Goal: Find specific page/section: Find specific page/section

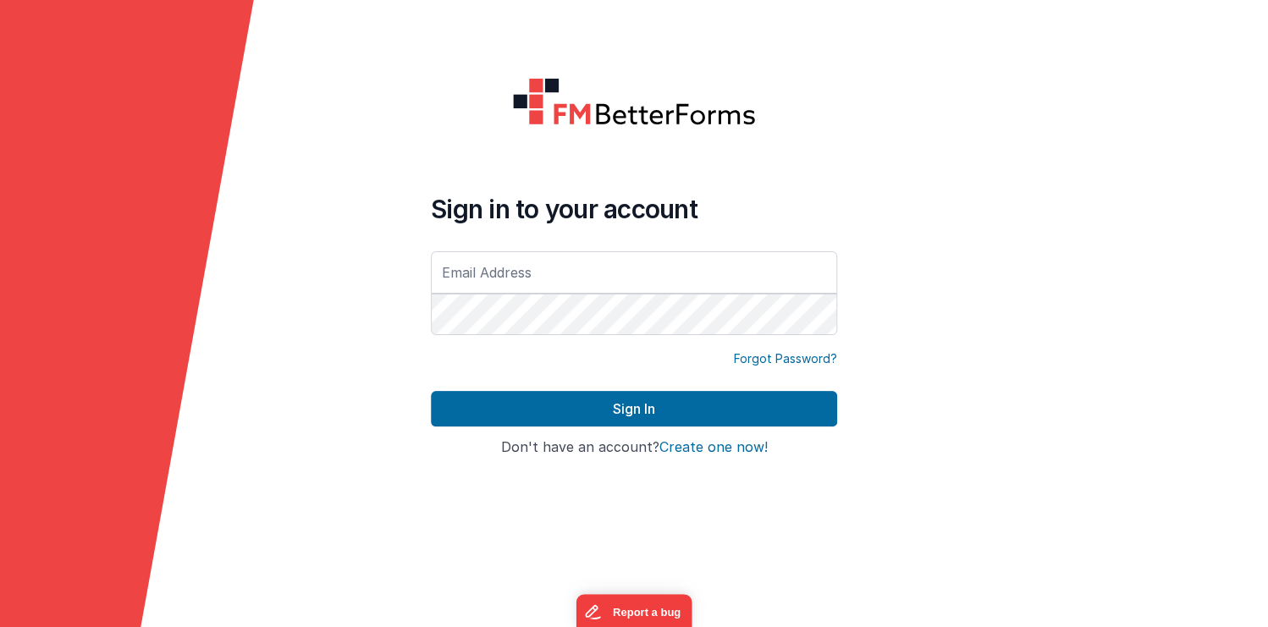
type input "[PERSON_NAME][EMAIL_ADDRESS][DOMAIN_NAME]"
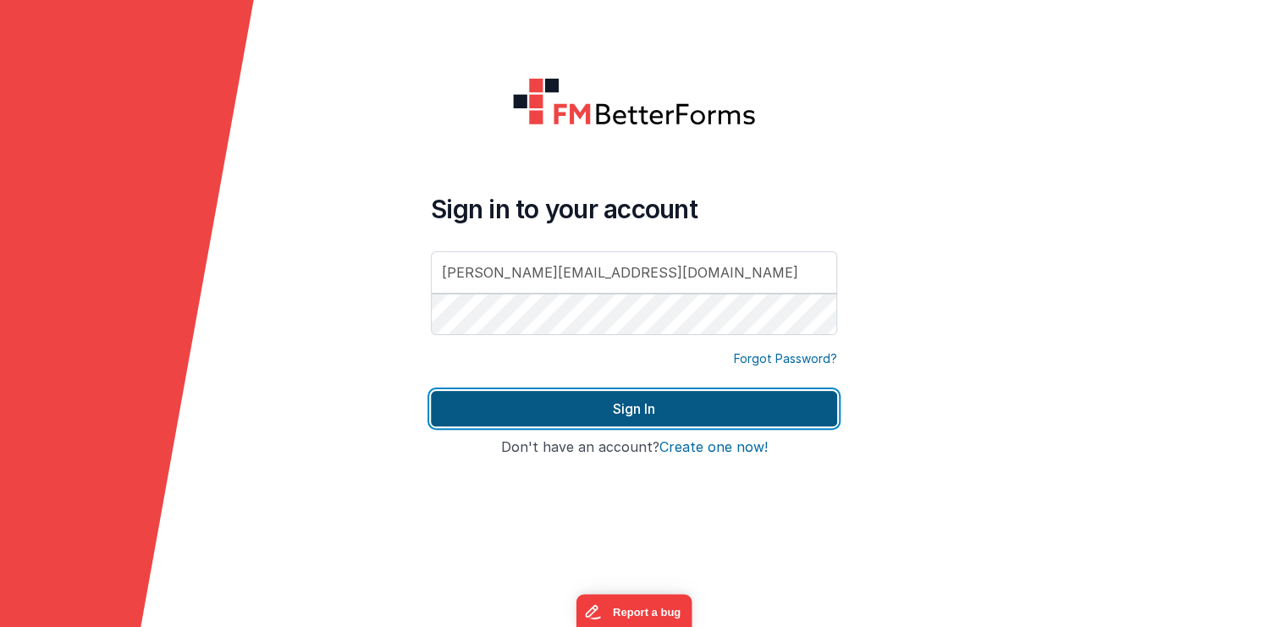
click at [622, 410] on button "Sign In" at bounding box center [634, 409] width 406 height 36
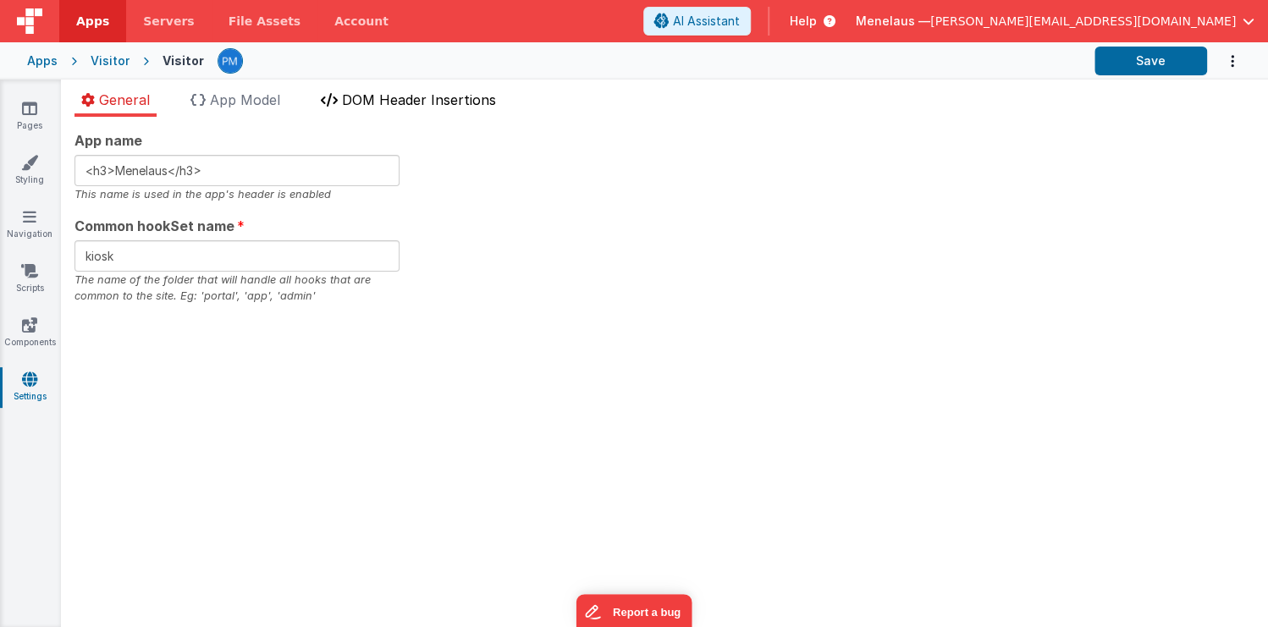
click at [383, 97] on span "DOM Header Insertions" at bounding box center [419, 99] width 154 height 17
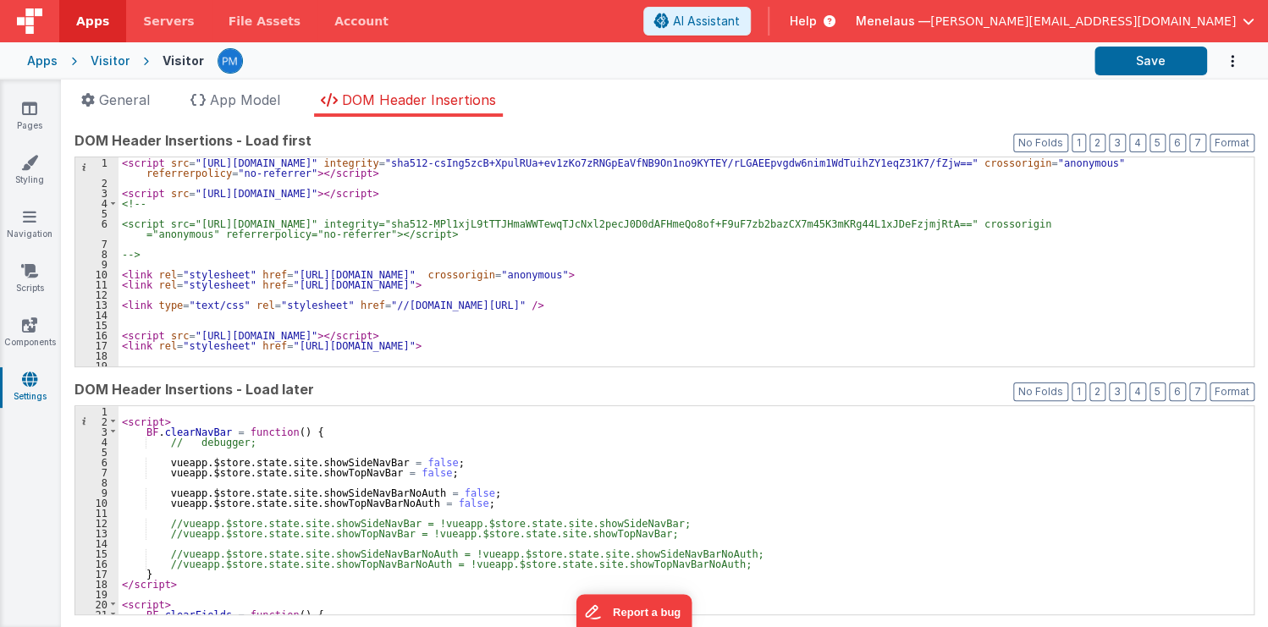
click at [901, 343] on div "< script src = "https://cdnjs.cloudflare.com/ajax/libs/Sortable/1.15.6/Sortable…" at bounding box center [680, 277] width 1125 height 240
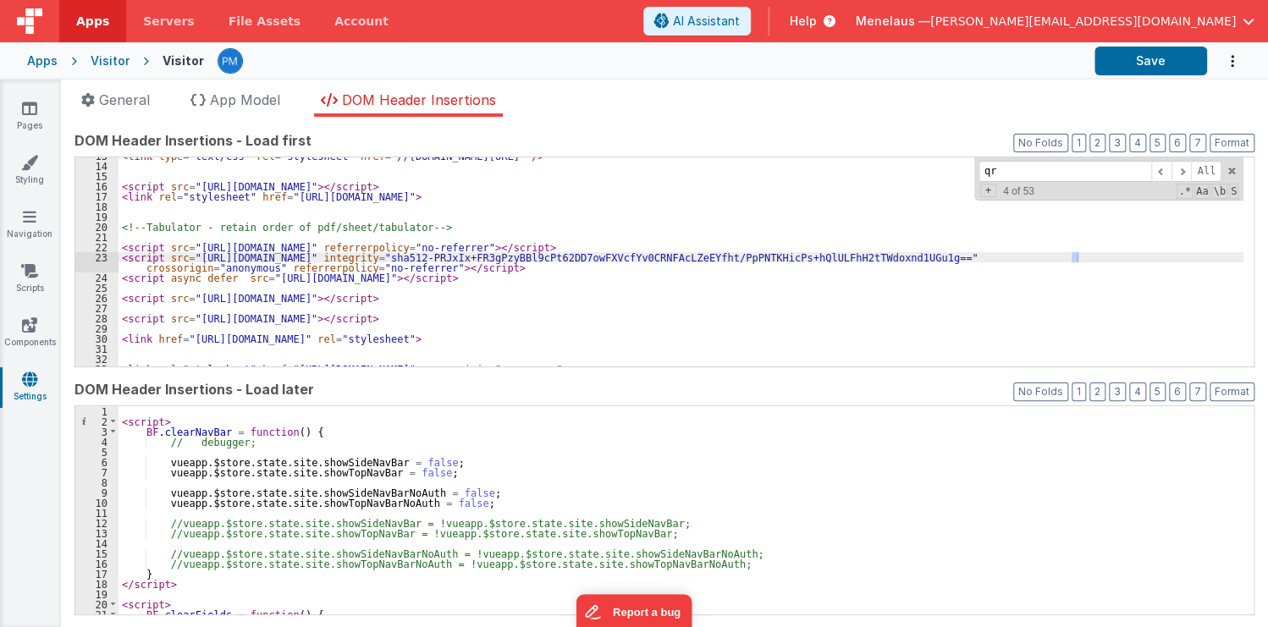
scroll to position [819, 0]
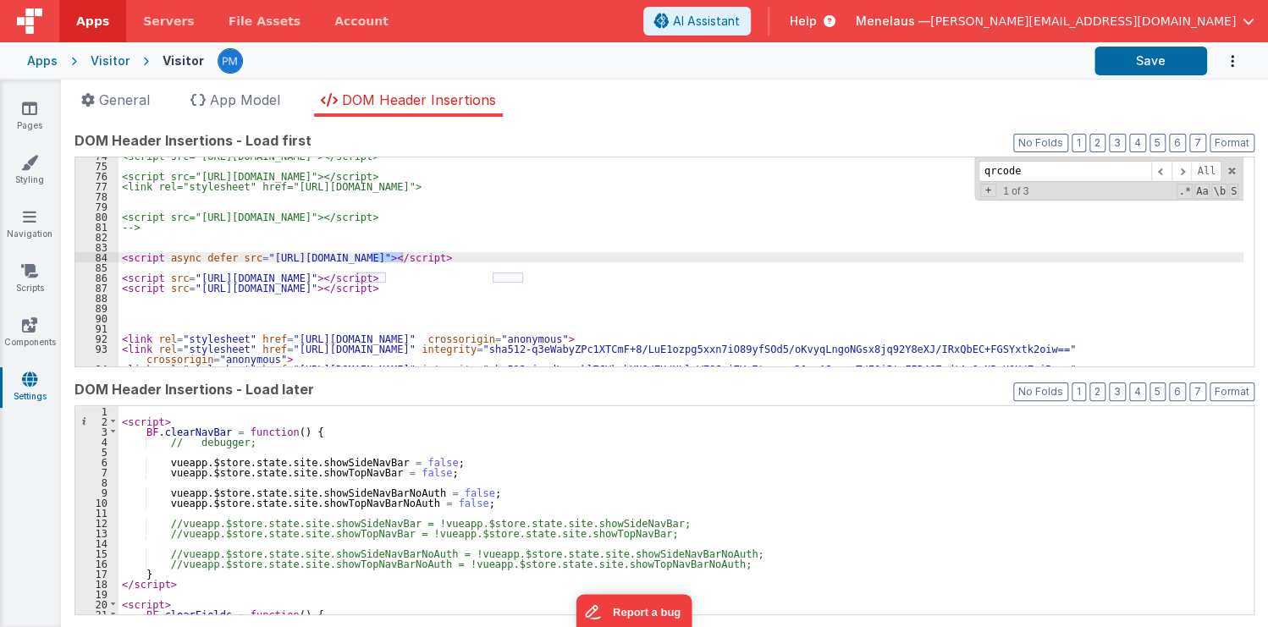
type input "qrcode"
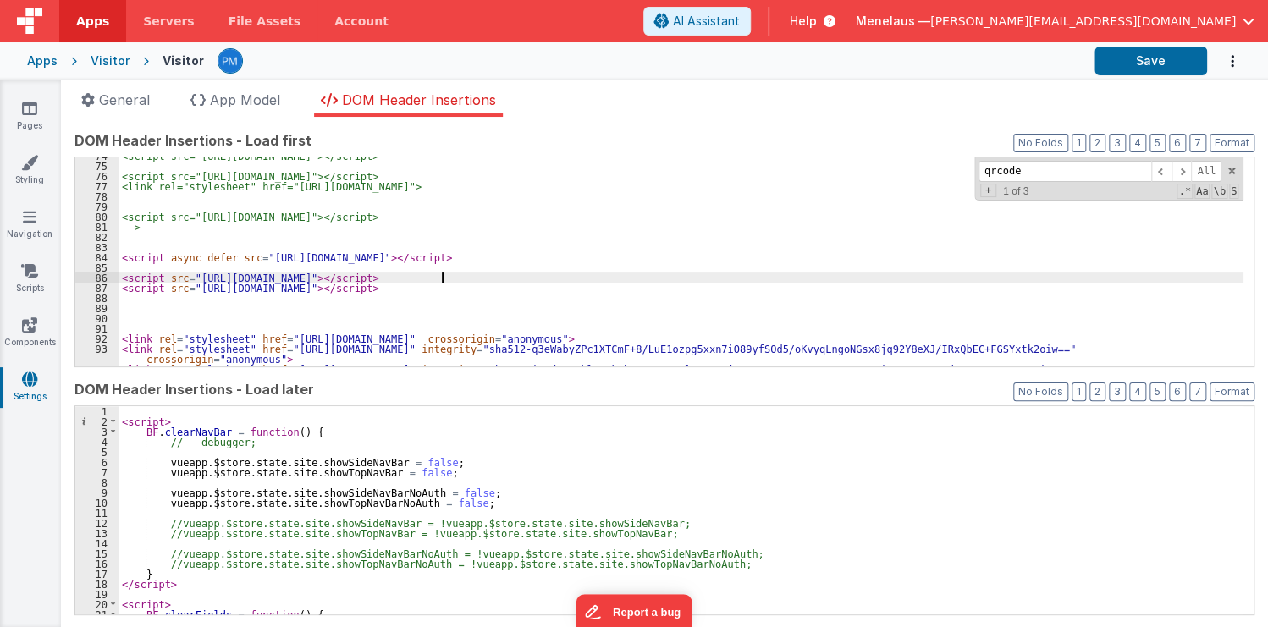
click at [440, 277] on div "<script src="https://cdn.tailwindcss.com"></script> <script src="https://cdn.js…" at bounding box center [680, 271] width 1125 height 240
click at [698, 278] on div "<script src="https://cdn.tailwindcss.com"></script> <script src="https://cdn.js…" at bounding box center [680, 271] width 1125 height 240
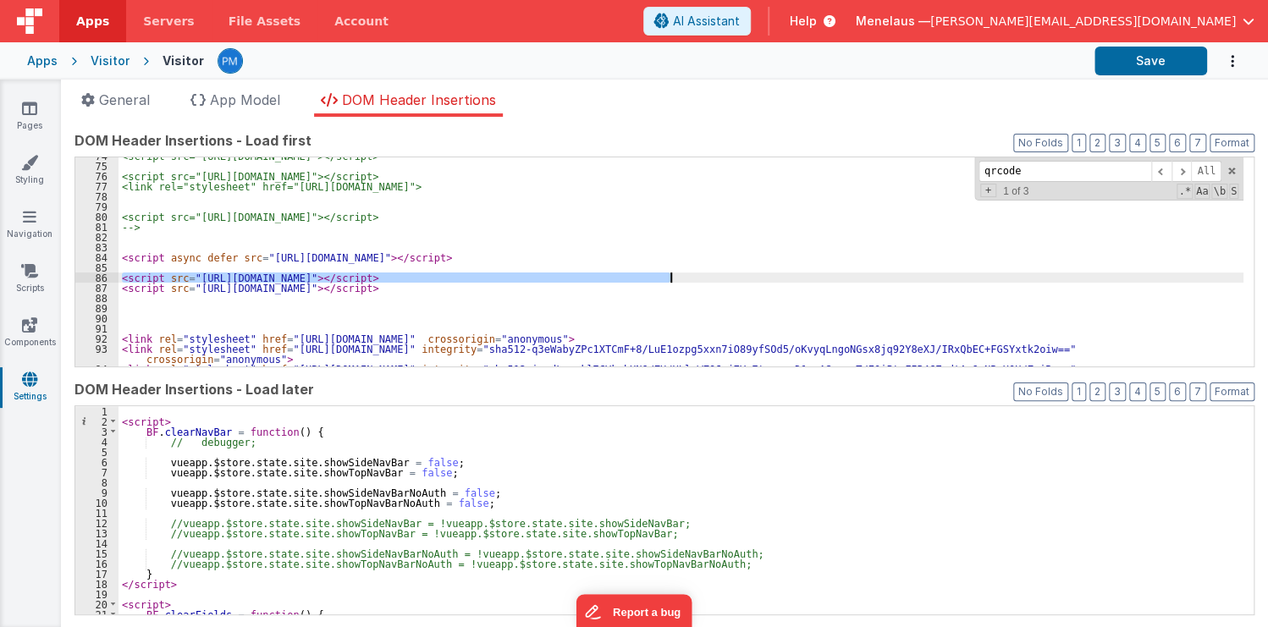
drag, startPoint x: 121, startPoint y: 276, endPoint x: 683, endPoint y: 274, distance: 562.0
click at [683, 274] on div "<script src="https://cdn.tailwindcss.com"></script> <script src="https://cdn.js…" at bounding box center [680, 271] width 1125 height 240
drag, startPoint x: 691, startPoint y: 322, endPoint x: 660, endPoint y: 314, distance: 31.6
click at [691, 322] on div "<script src="https://cdn.tailwindcss.com"></script> <script src="https://cdn.js…" at bounding box center [680, 271] width 1125 height 240
drag, startPoint x: 186, startPoint y: 274, endPoint x: 615, endPoint y: 278, distance: 429.1
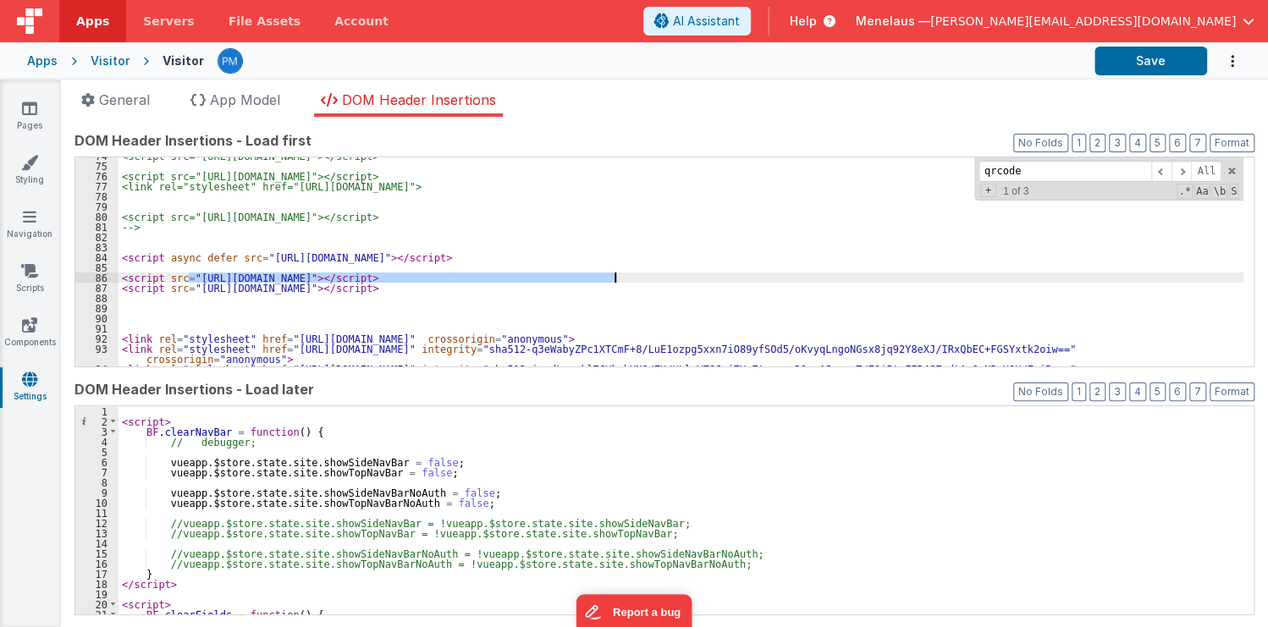
click at [615, 278] on div "<script src="https://cdn.tailwindcss.com"></script> <script src="https://cdn.js…" at bounding box center [680, 271] width 1125 height 240
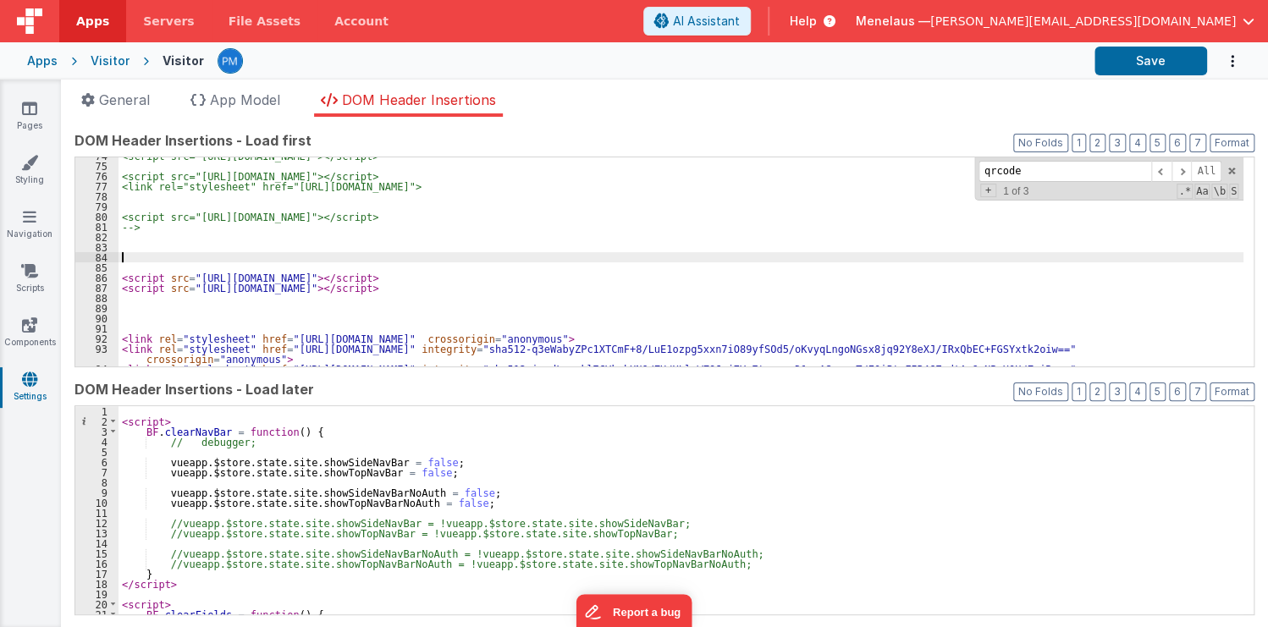
drag, startPoint x: 118, startPoint y: 256, endPoint x: 464, endPoint y: 256, distance: 345.3
click at [464, 256] on div "<script src="https://cdn.tailwindcss.com"></script> <script src="https://cdn.js…" at bounding box center [680, 271] width 1125 height 240
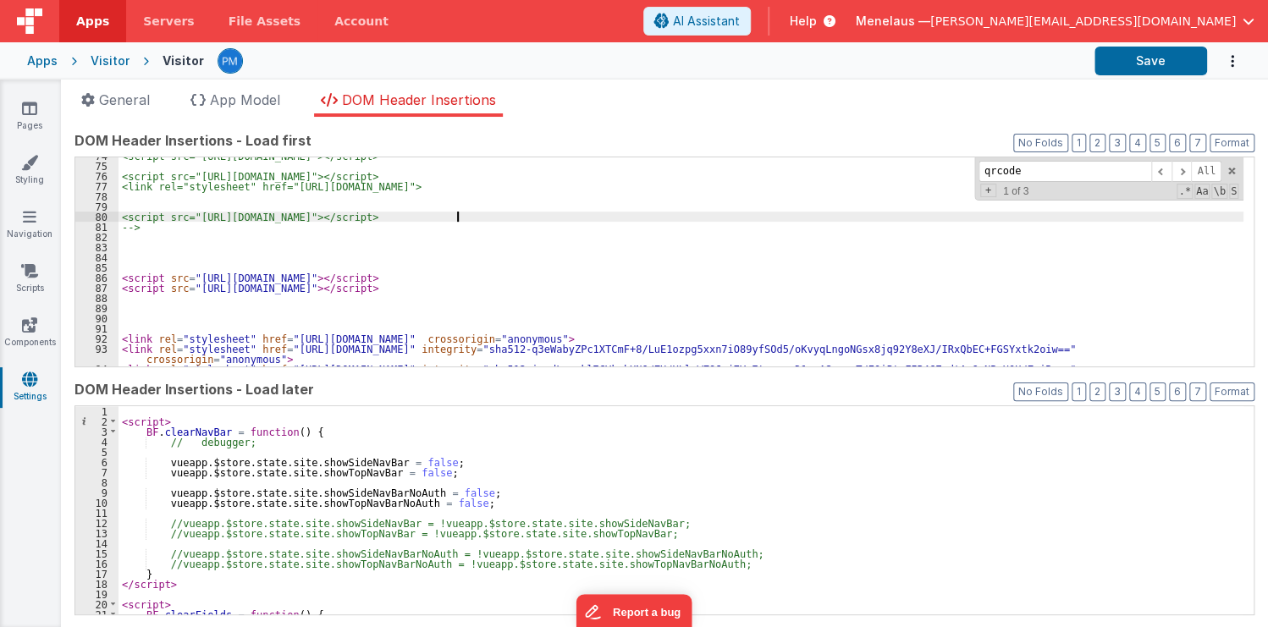
click at [508, 218] on div "<script src="https://cdn.tailwindcss.com"></script> <script src="https://cdn.js…" at bounding box center [680, 271] width 1125 height 240
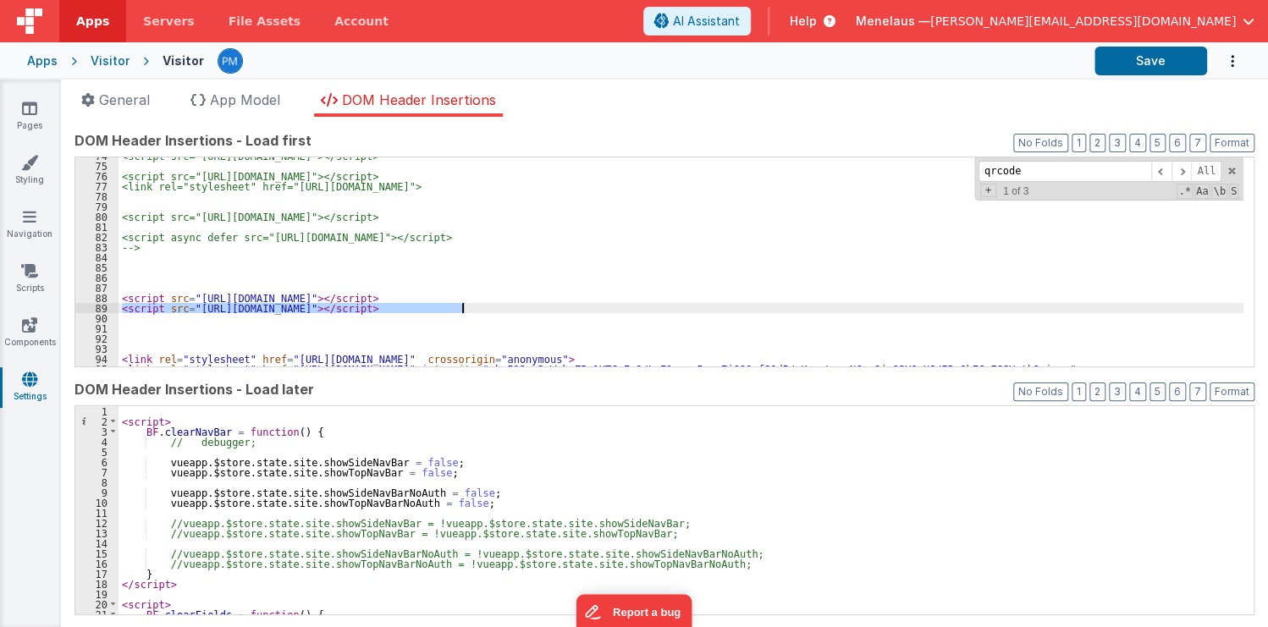
drag, startPoint x: 120, startPoint y: 306, endPoint x: 467, endPoint y: 306, distance: 347.0
click at [467, 306] on div "<script src="https://cdn.tailwindcss.com"></script> <script src="https://cdn.js…" at bounding box center [680, 271] width 1125 height 240
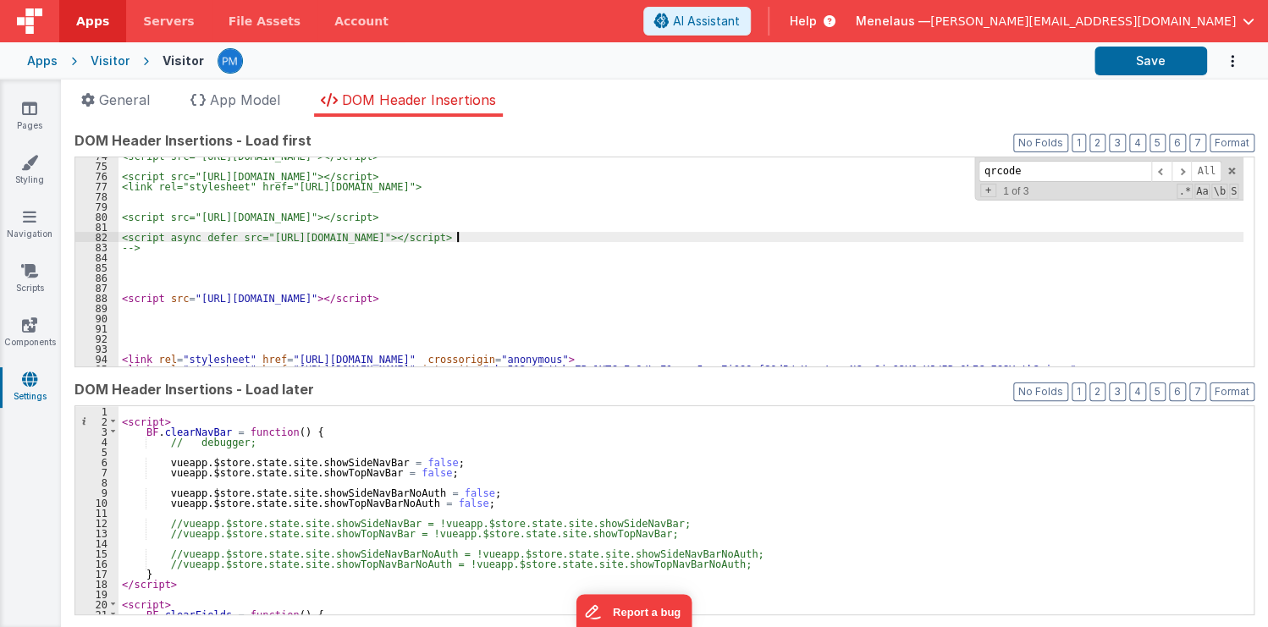
click at [458, 237] on div "<script src="https://cdn.tailwindcss.com"></script> <script src="https://cdn.js…" at bounding box center [680, 271] width 1125 height 240
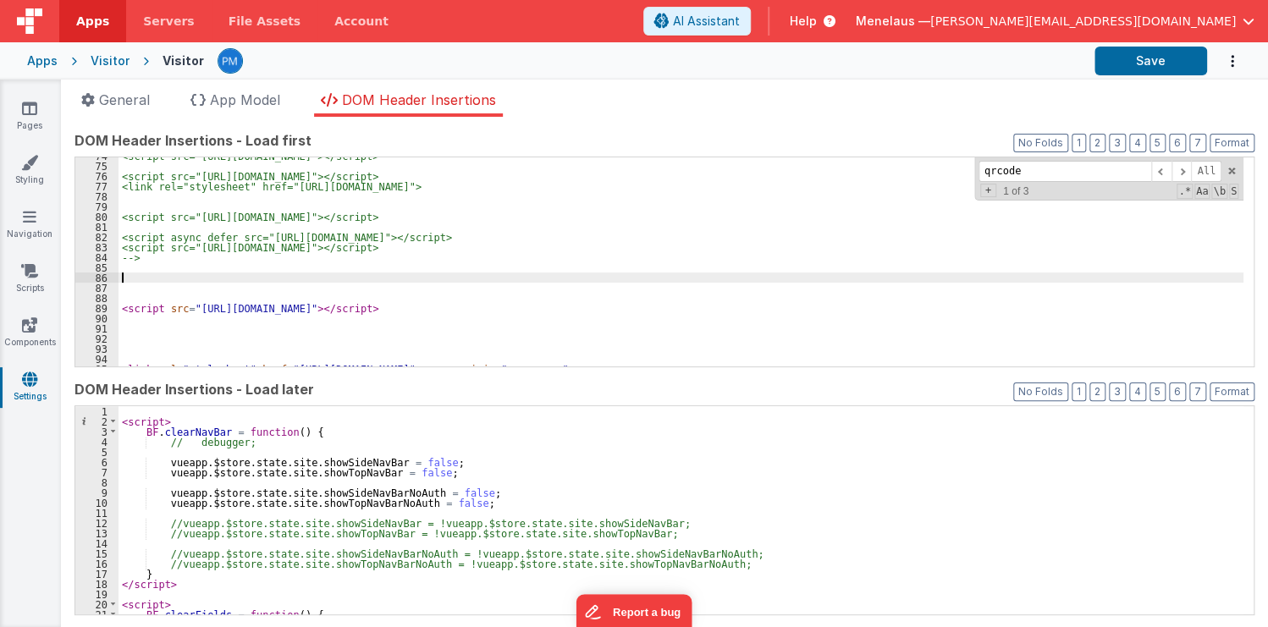
click at [550, 278] on div "<script src="https://cdn.tailwindcss.com"></script> <script src="https://cdn.js…" at bounding box center [680, 265] width 1125 height 229
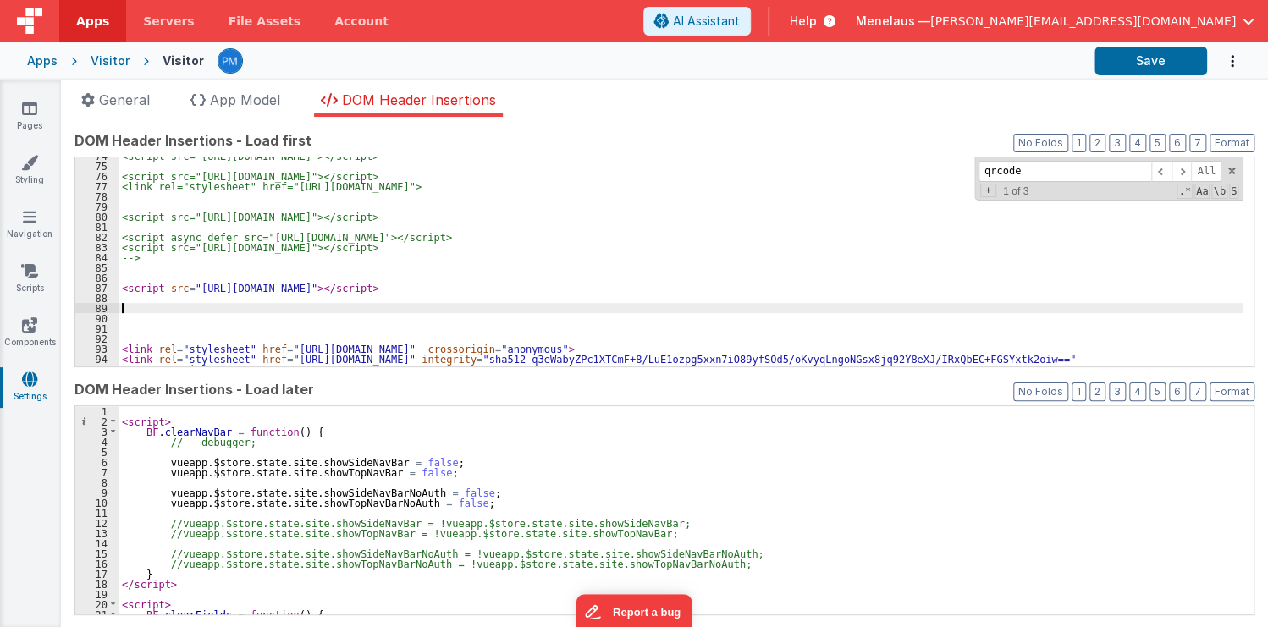
click at [543, 310] on div "<script src="https://cdn.tailwindcss.com"></script> <script src="https://cdn.js…" at bounding box center [680, 271] width 1125 height 240
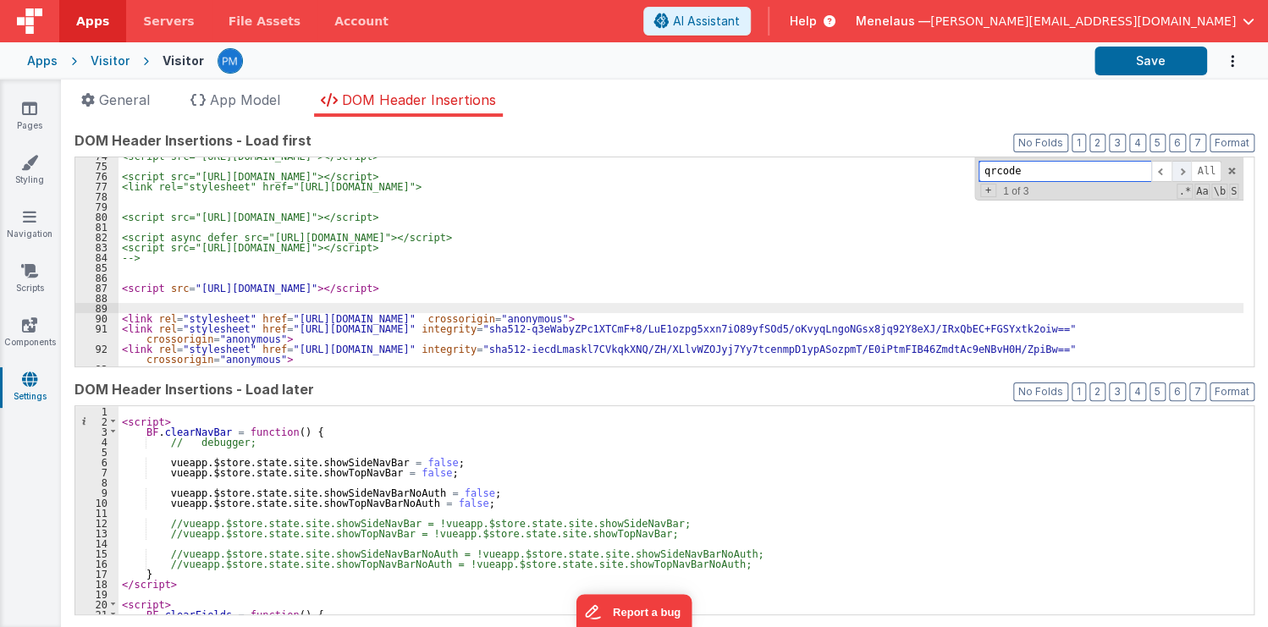
click at [1176, 169] on span at bounding box center [1181, 171] width 20 height 21
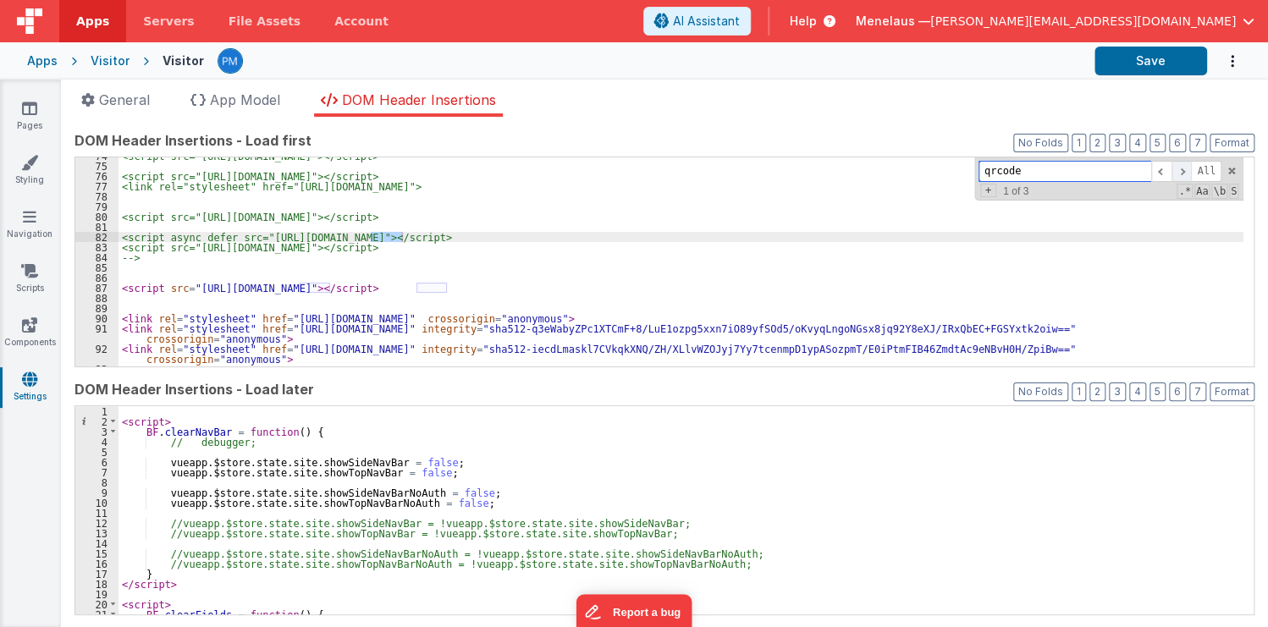
click at [1176, 169] on span at bounding box center [1181, 171] width 20 height 21
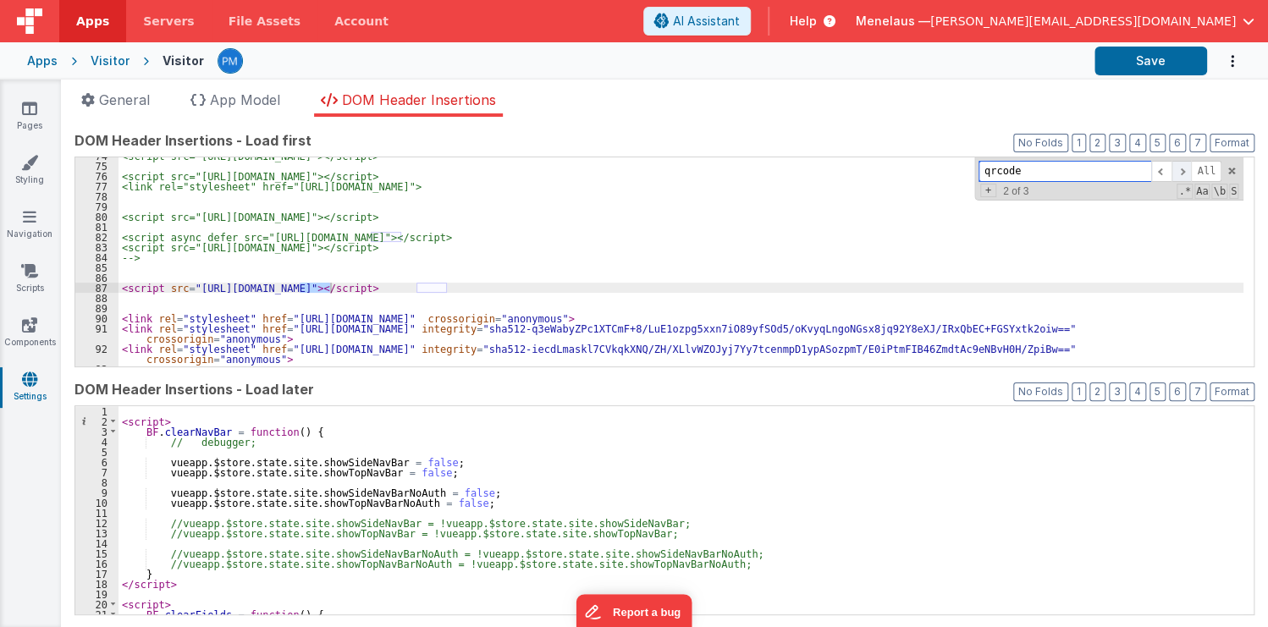
click at [1176, 169] on span at bounding box center [1181, 171] width 20 height 21
drag, startPoint x: 1069, startPoint y: 168, endPoint x: 945, endPoint y: 181, distance: 124.2
click at [945, 181] on div "<script src="https://cdn.tailwindcss.com"></script> <script src="https://cdn.js…" at bounding box center [680, 261] width 1125 height 209
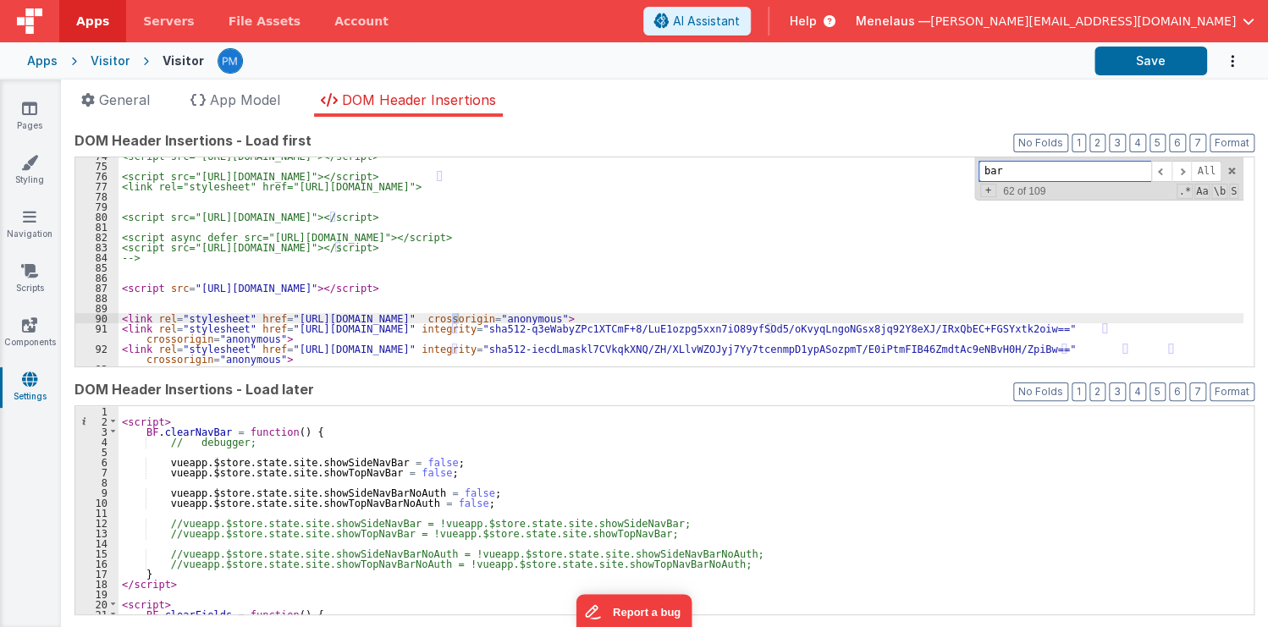
scroll to position [1456, 0]
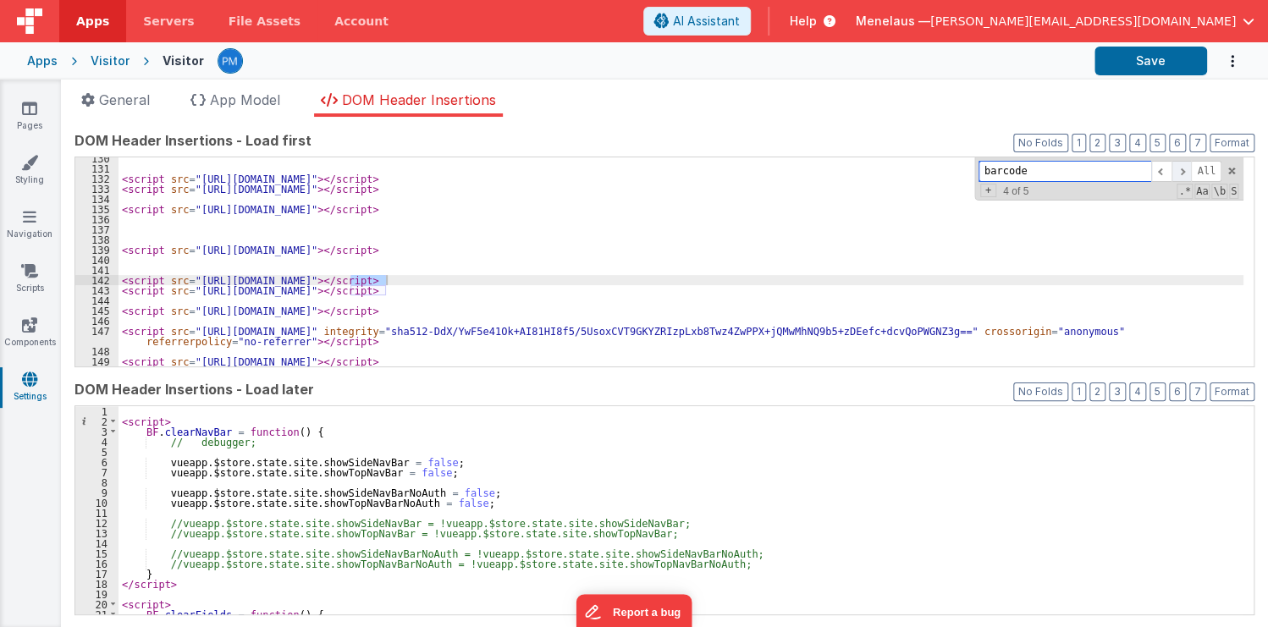
type input "barcode"
click at [1178, 165] on span at bounding box center [1181, 171] width 20 height 21
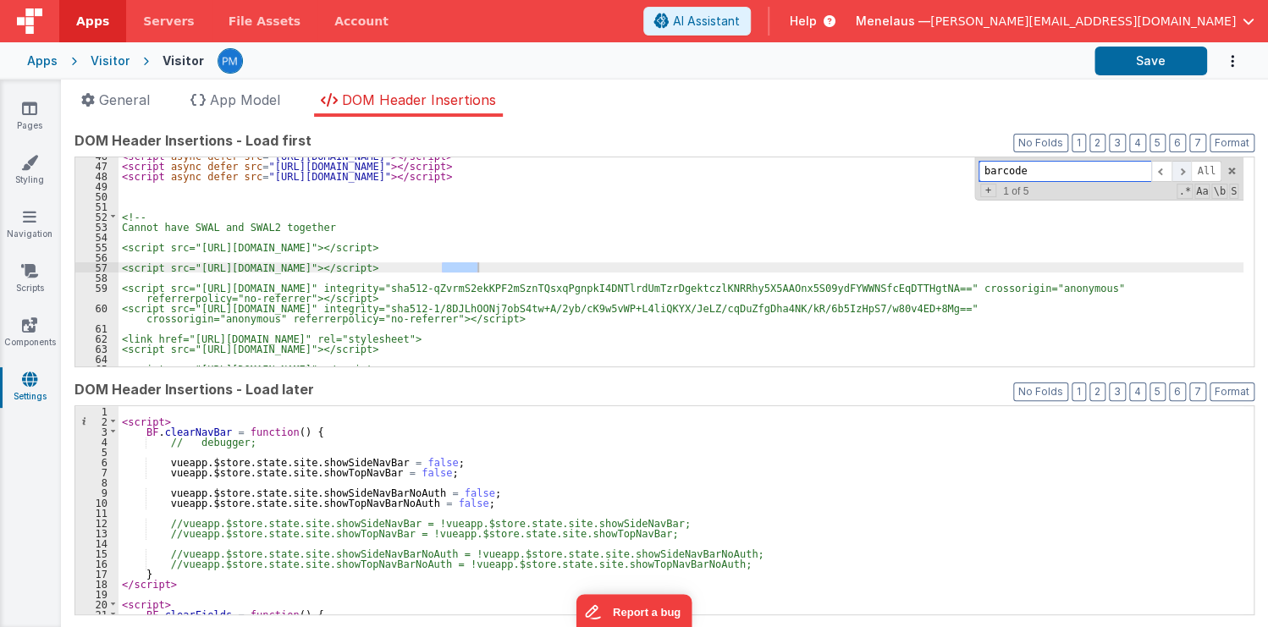
scroll to position [494, 0]
click at [1178, 165] on span at bounding box center [1181, 171] width 20 height 21
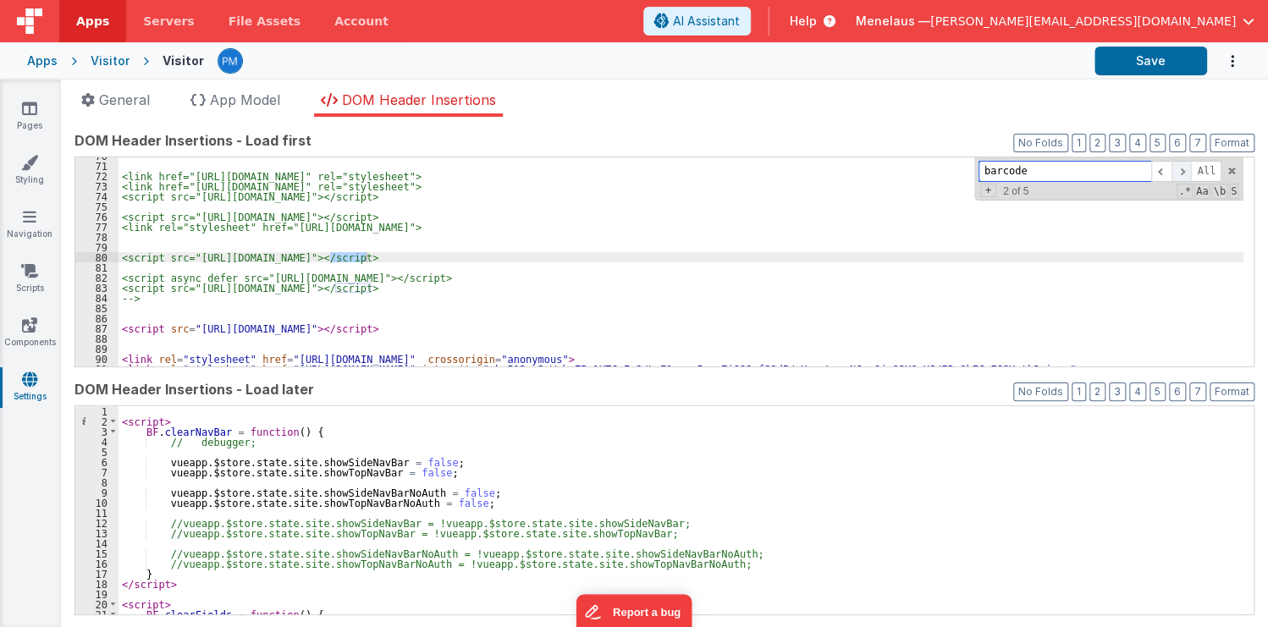
click at [1178, 165] on span at bounding box center [1181, 171] width 20 height 21
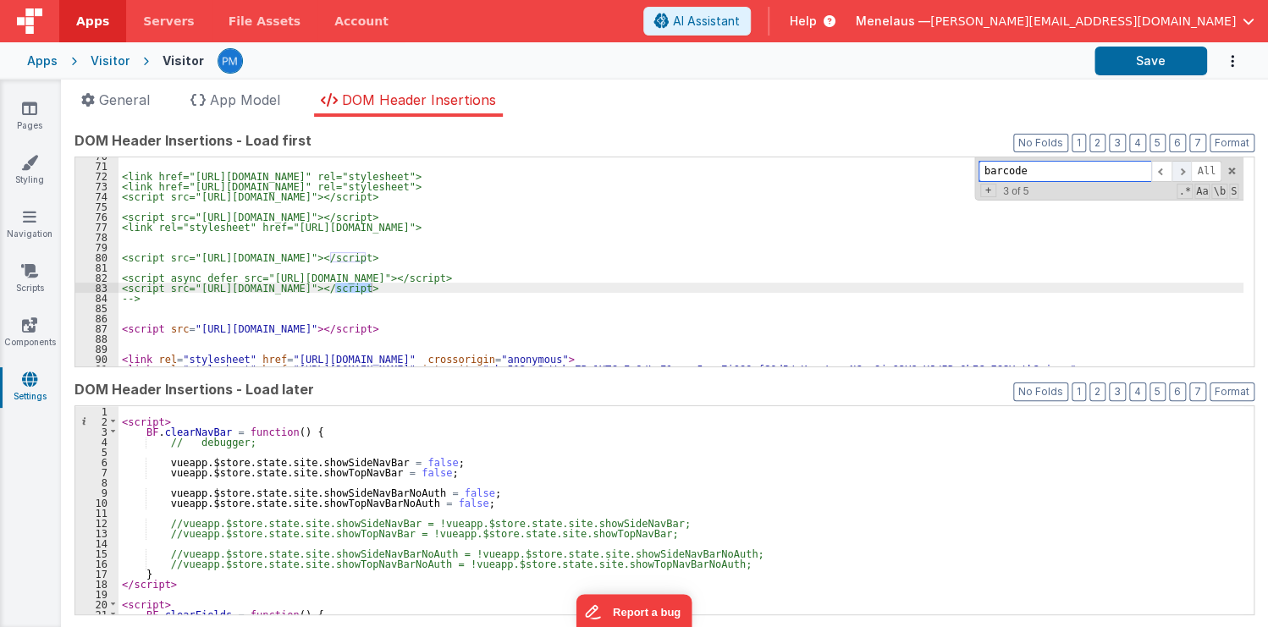
click at [1178, 165] on span at bounding box center [1181, 171] width 20 height 21
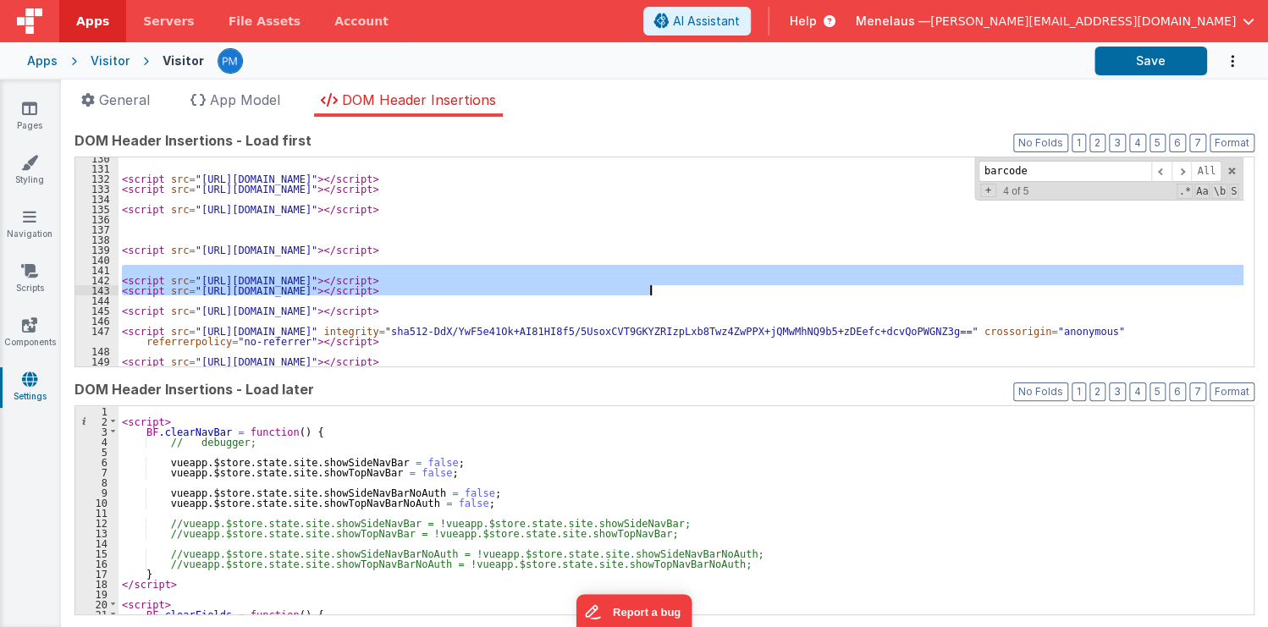
drag, startPoint x: 121, startPoint y: 268, endPoint x: 669, endPoint y: 287, distance: 548.7
click at [669, 287] on div "< script src = "https://cdn.datatables.net/1.13.4/js/jquery.dataTables.min.js" …" at bounding box center [680, 267] width 1125 height 229
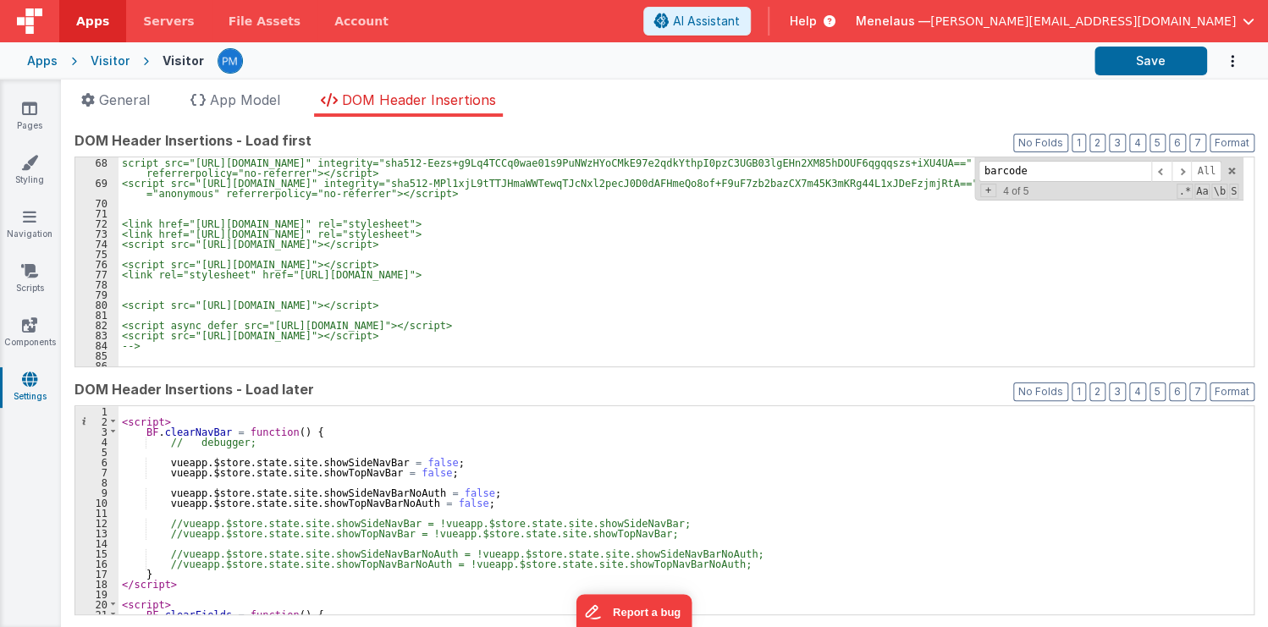
scroll to position [812, 0]
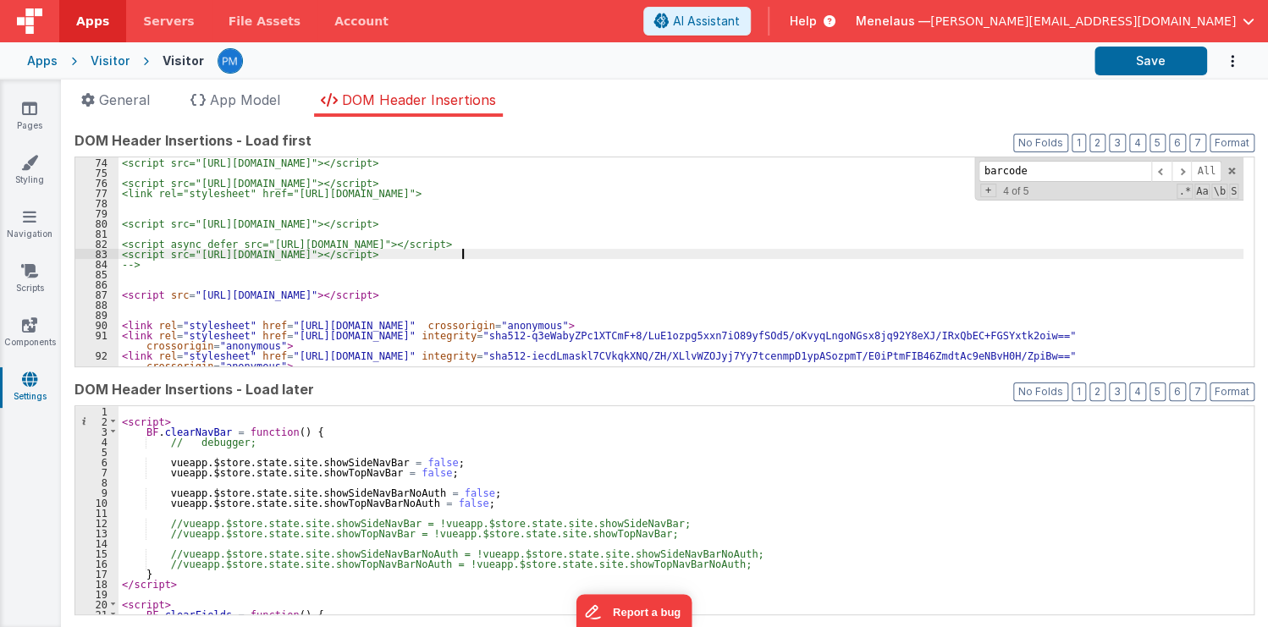
click at [481, 255] on div "<script src="https://cdn.tailwindcss.com"></script> <script src="https://cdn.js…" at bounding box center [680, 271] width 1125 height 229
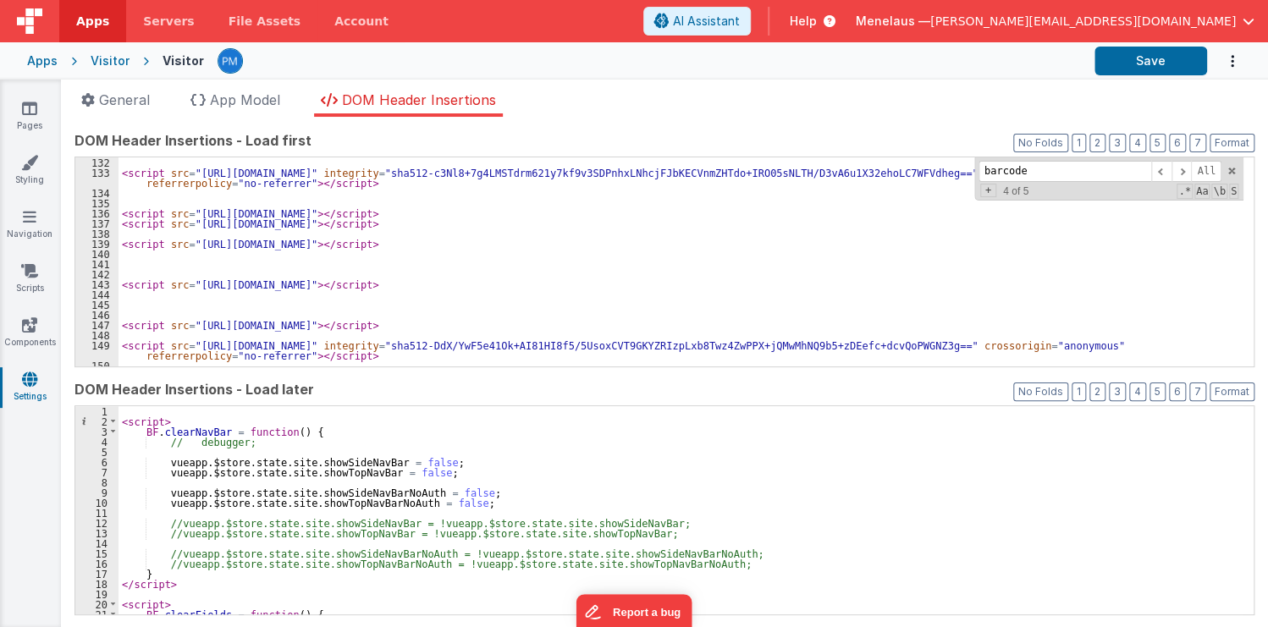
scroll to position [1476, 0]
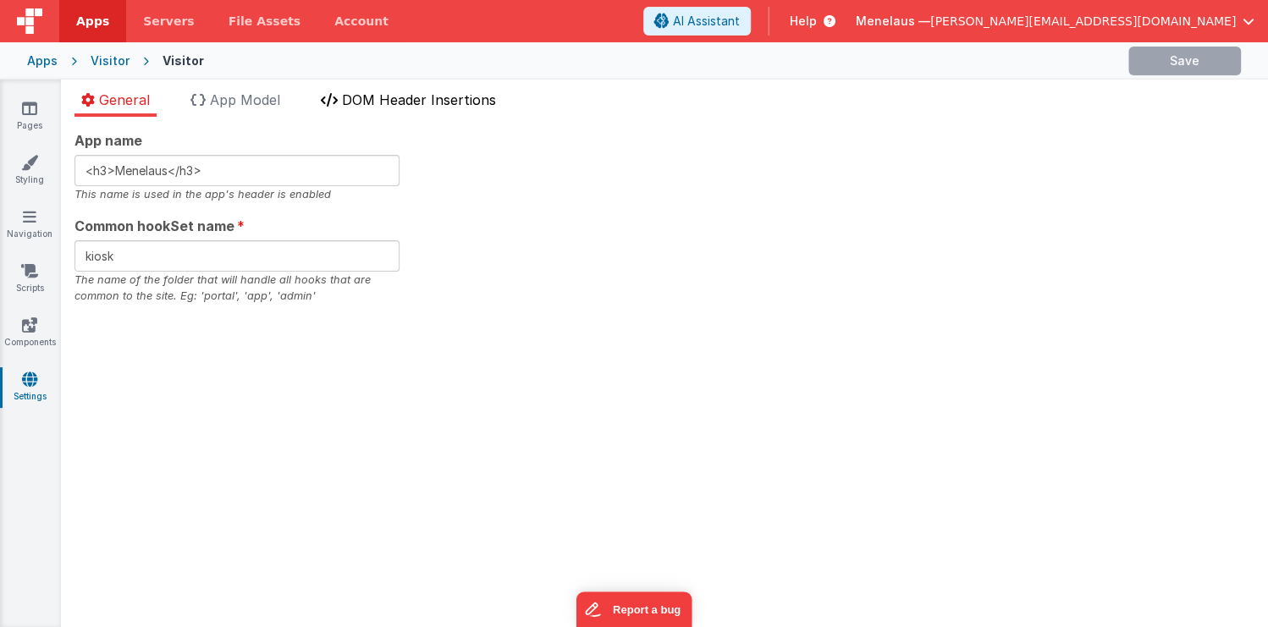
click at [467, 95] on span "DOM Header Insertions" at bounding box center [419, 99] width 154 height 17
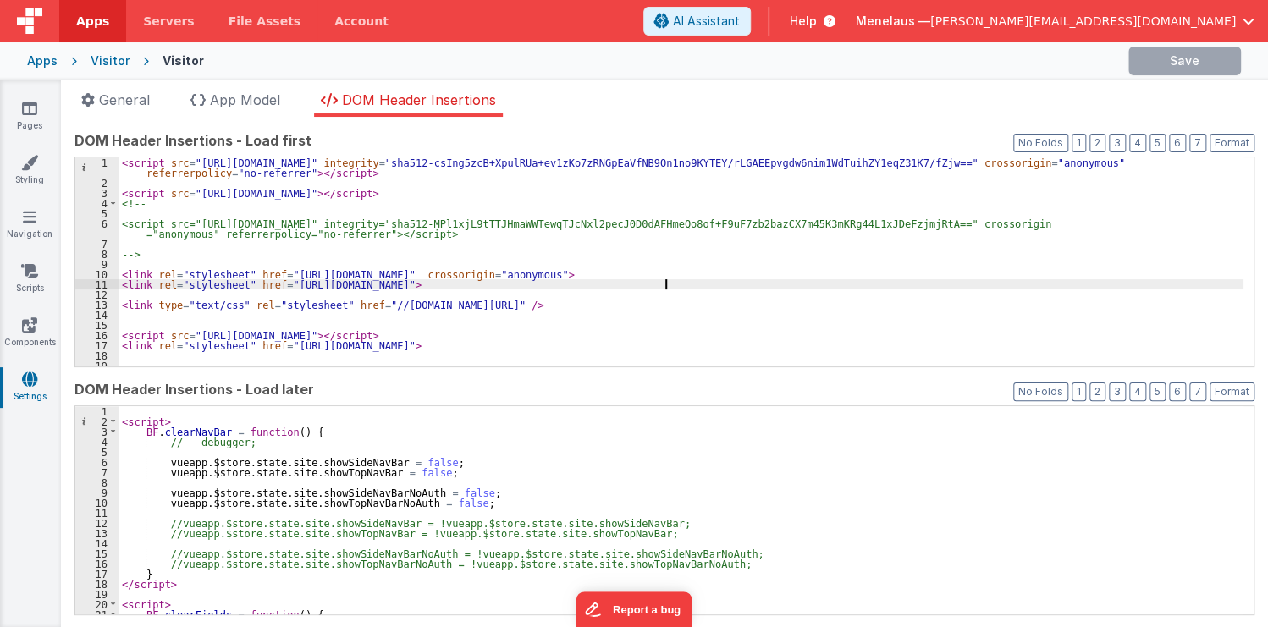
click at [1049, 286] on div "< script src = "https://cdnjs.cloudflare.com/ajax/libs/Sortable/1.15.6/Sortable…" at bounding box center [680, 277] width 1125 height 240
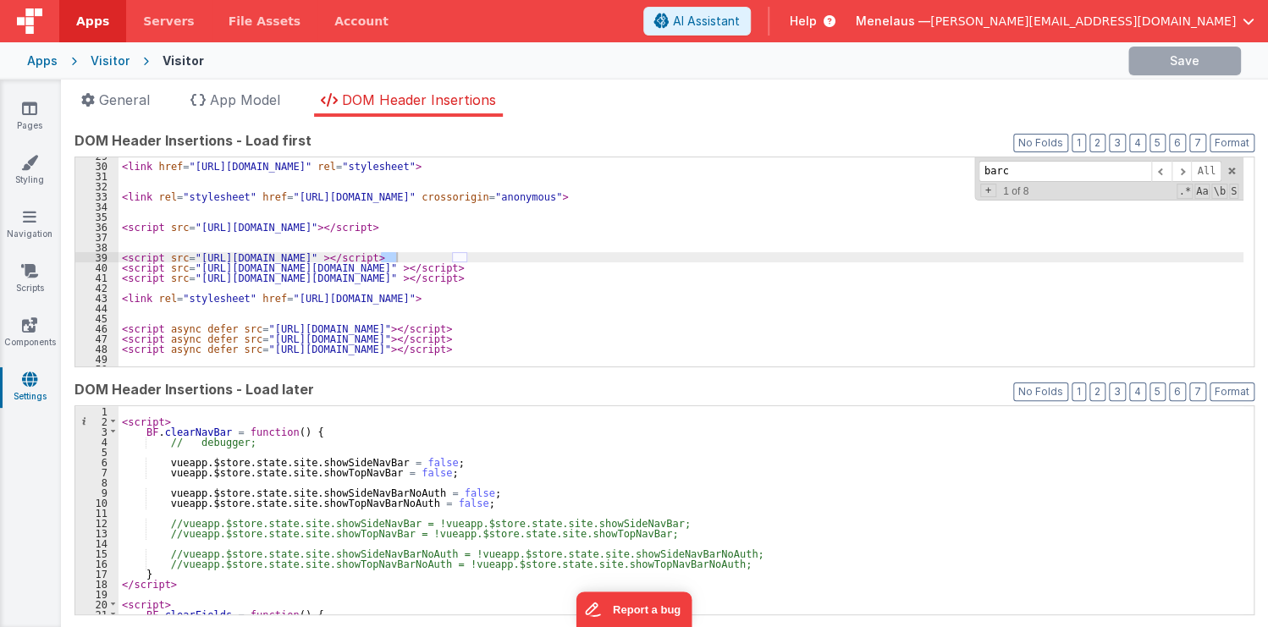
scroll to position [504, 0]
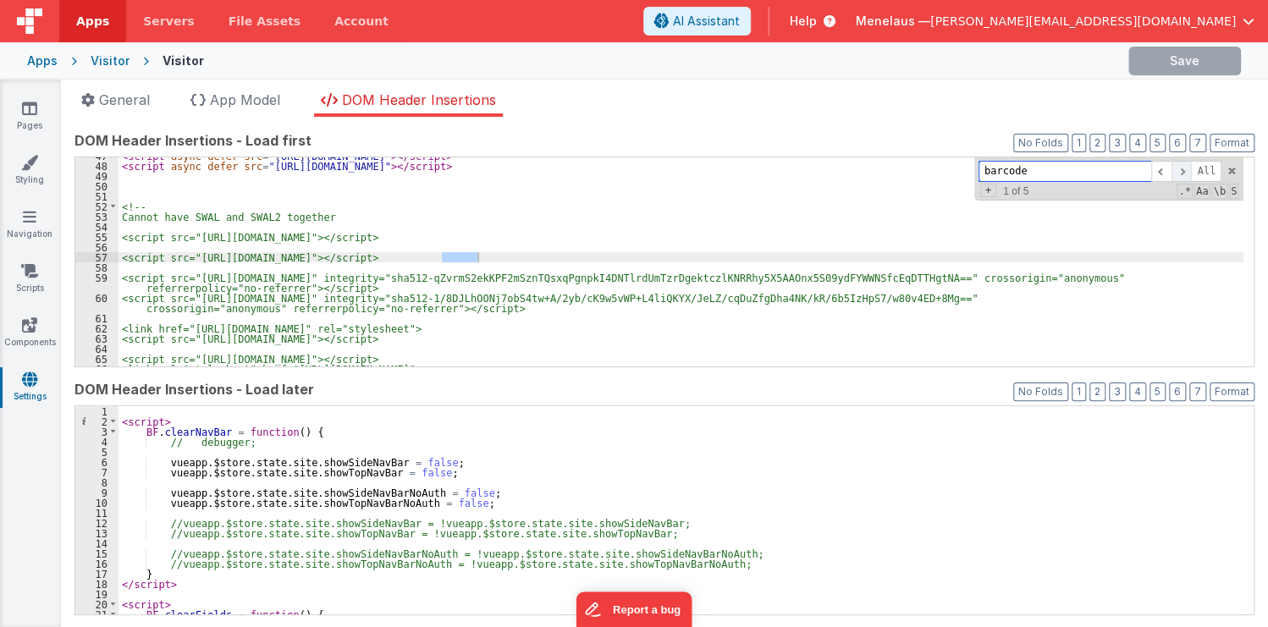
click at [1177, 166] on span at bounding box center [1181, 171] width 20 height 21
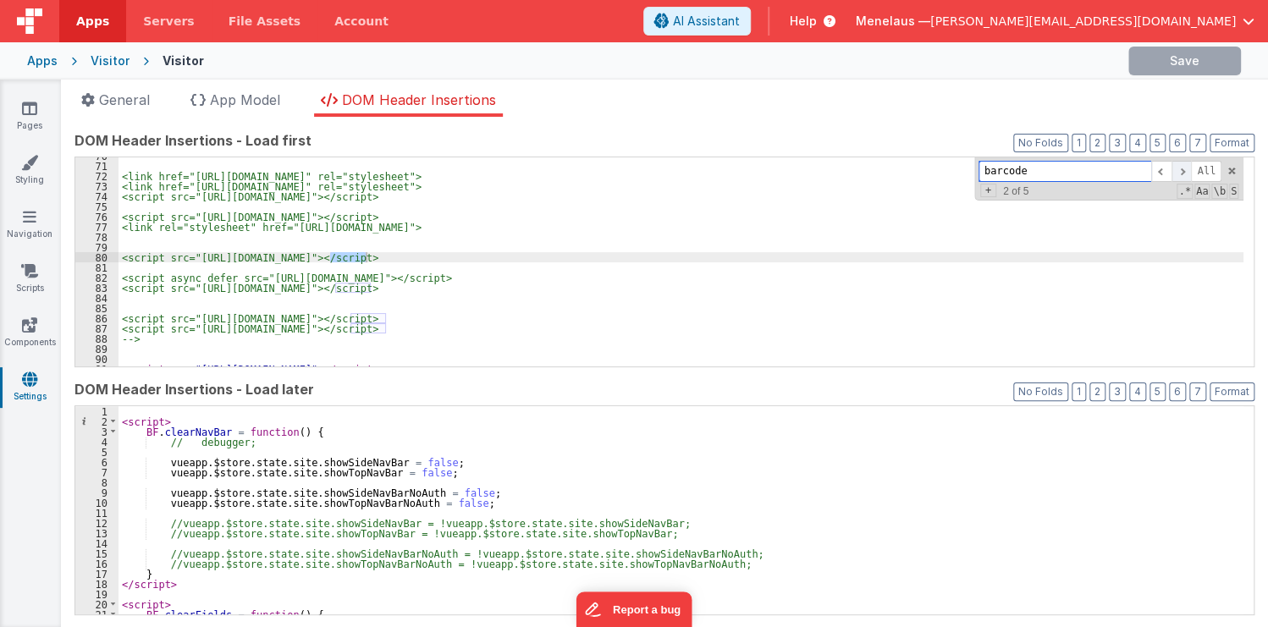
scroll to position [779, 0]
click at [1177, 166] on span at bounding box center [1181, 171] width 20 height 21
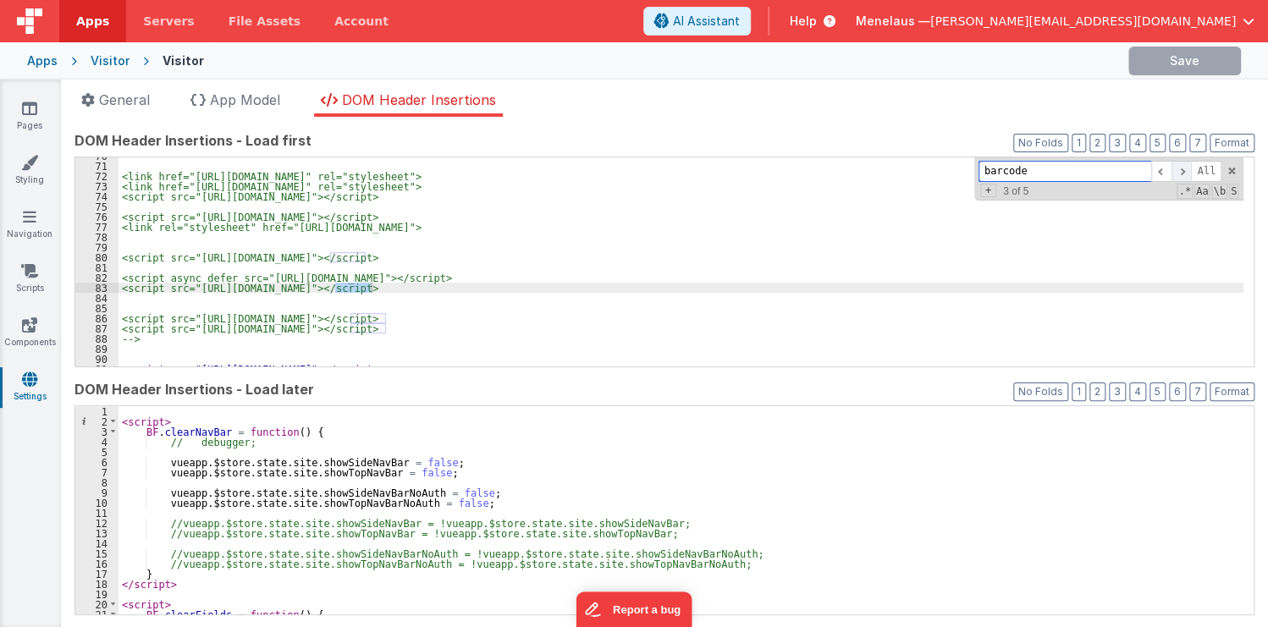
click at [1177, 166] on span at bounding box center [1181, 171] width 20 height 21
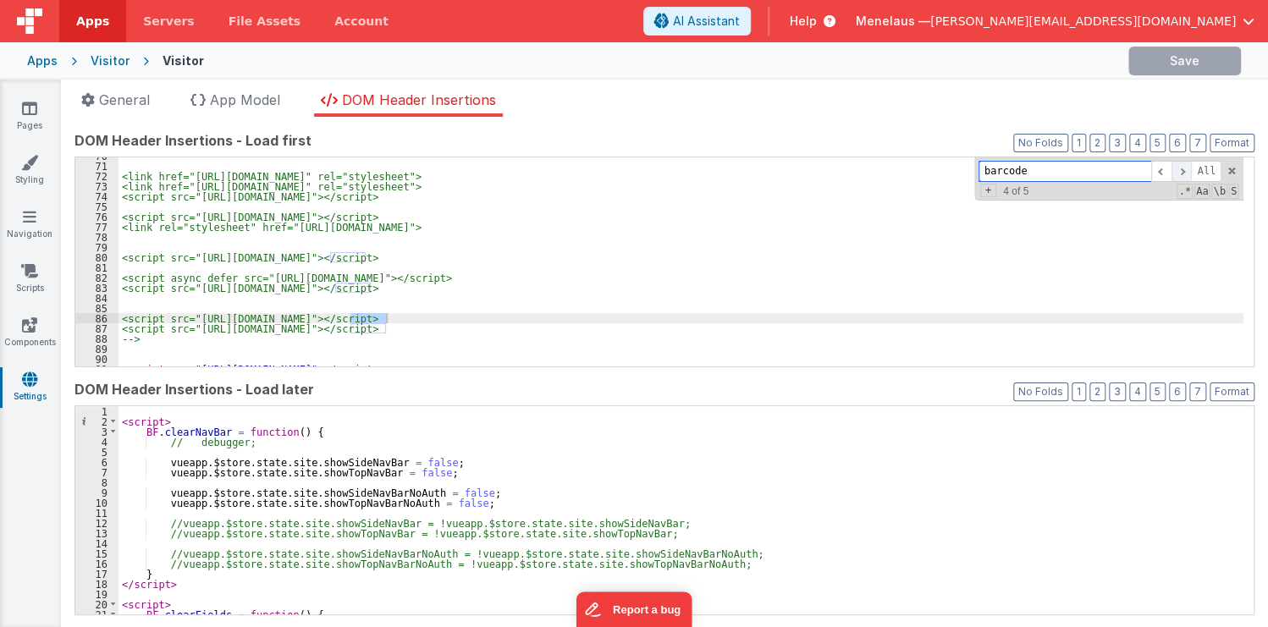
click at [1177, 166] on span at bounding box center [1181, 171] width 20 height 21
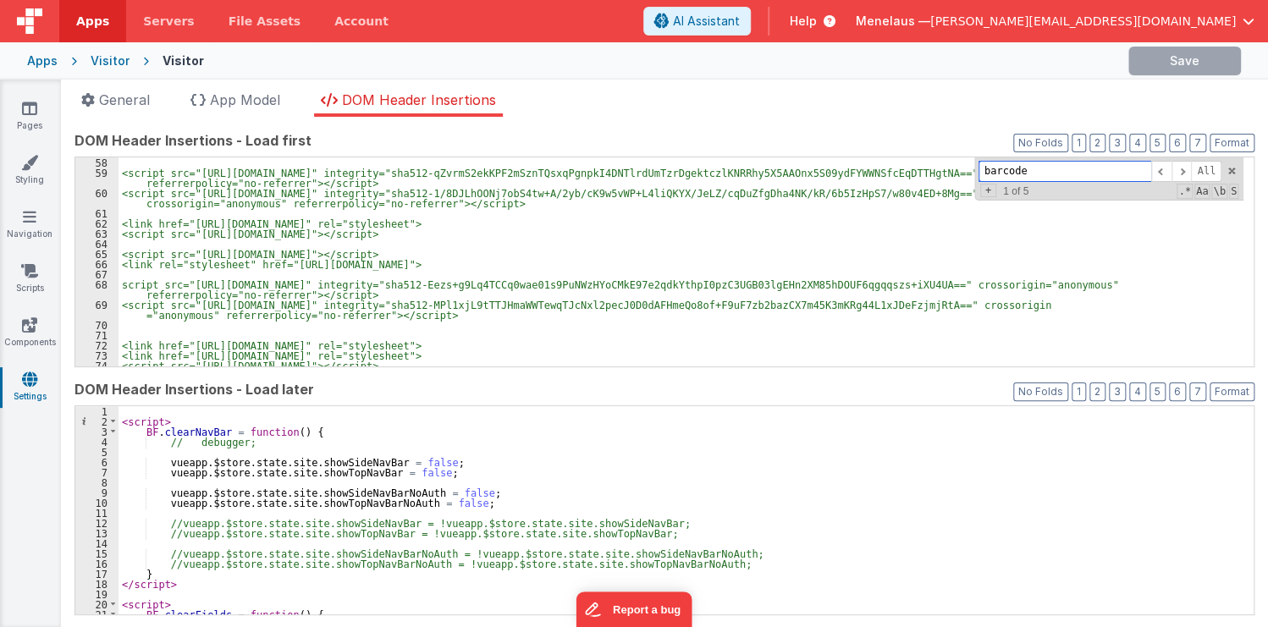
scroll to position [650, 0]
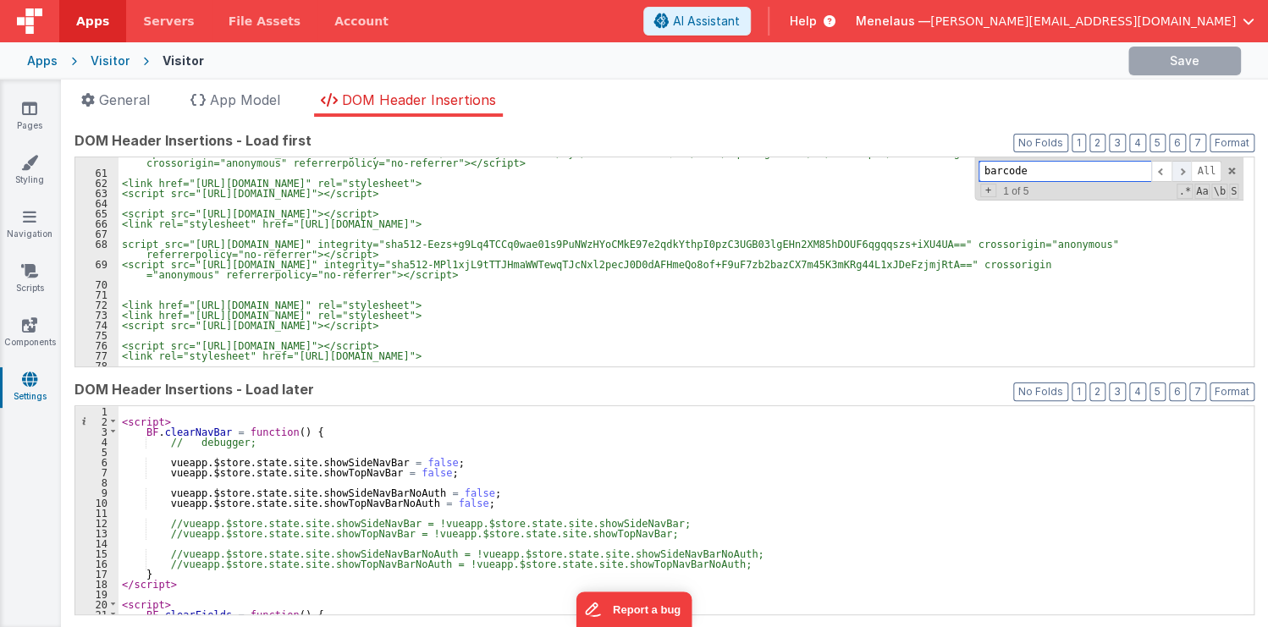
click at [1178, 170] on span at bounding box center [1181, 171] width 20 height 21
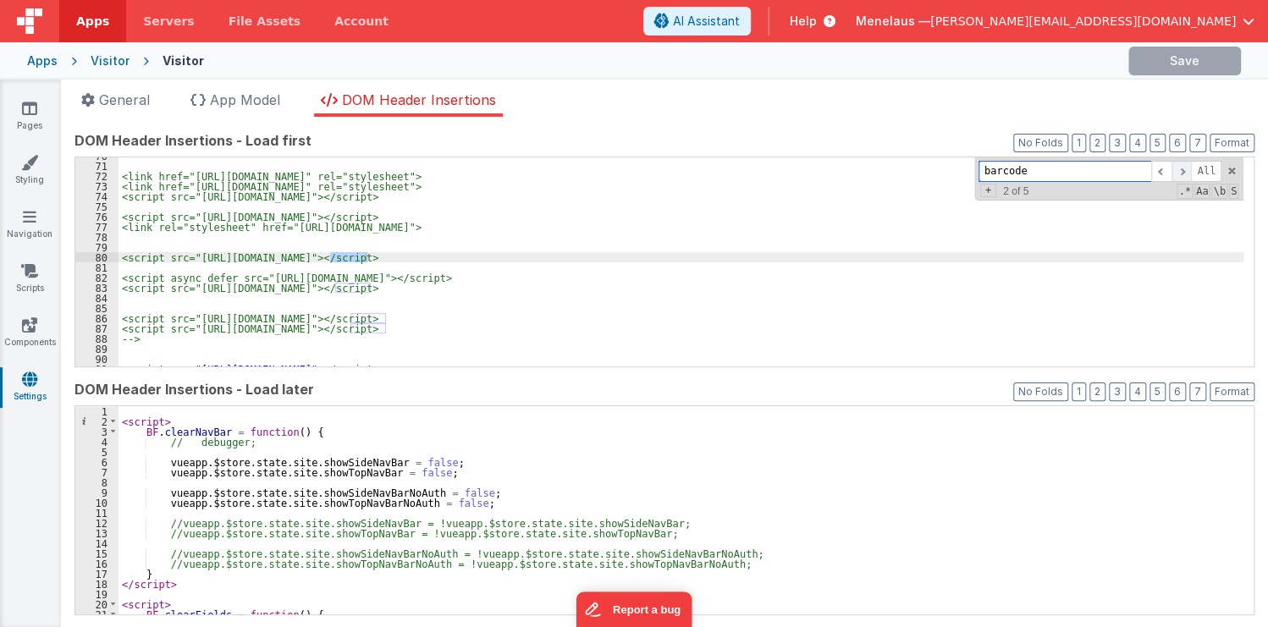
click at [1178, 170] on span at bounding box center [1181, 171] width 20 height 21
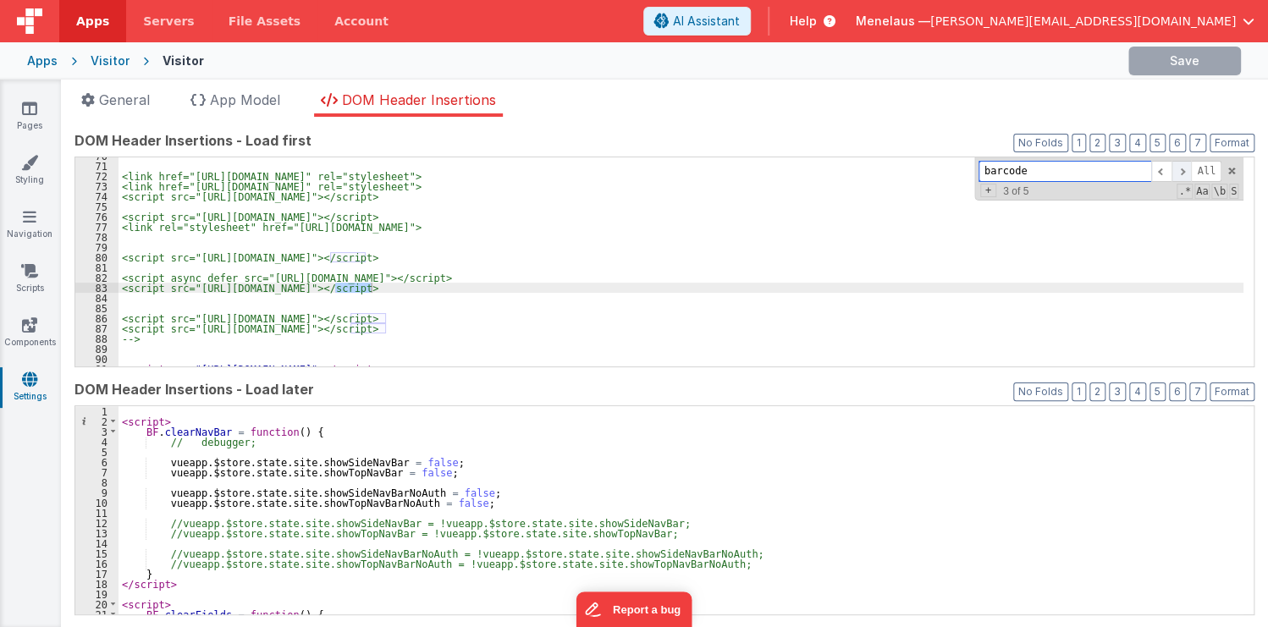
click at [1178, 170] on span at bounding box center [1181, 171] width 20 height 21
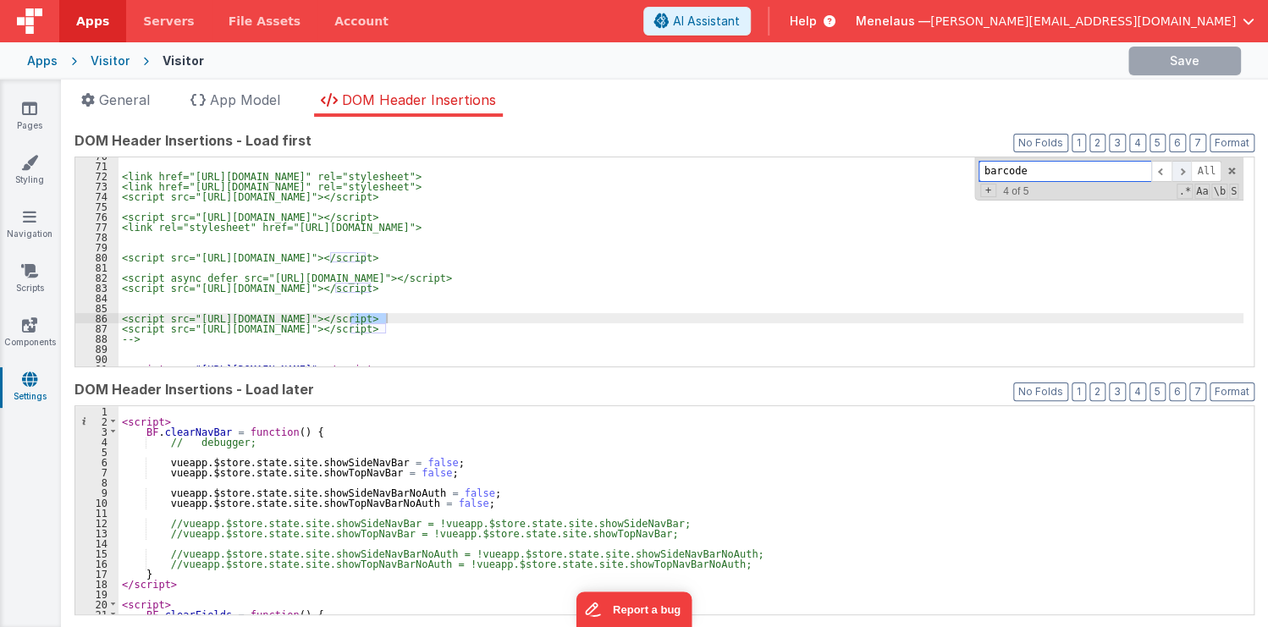
click at [1178, 170] on span at bounding box center [1181, 171] width 20 height 21
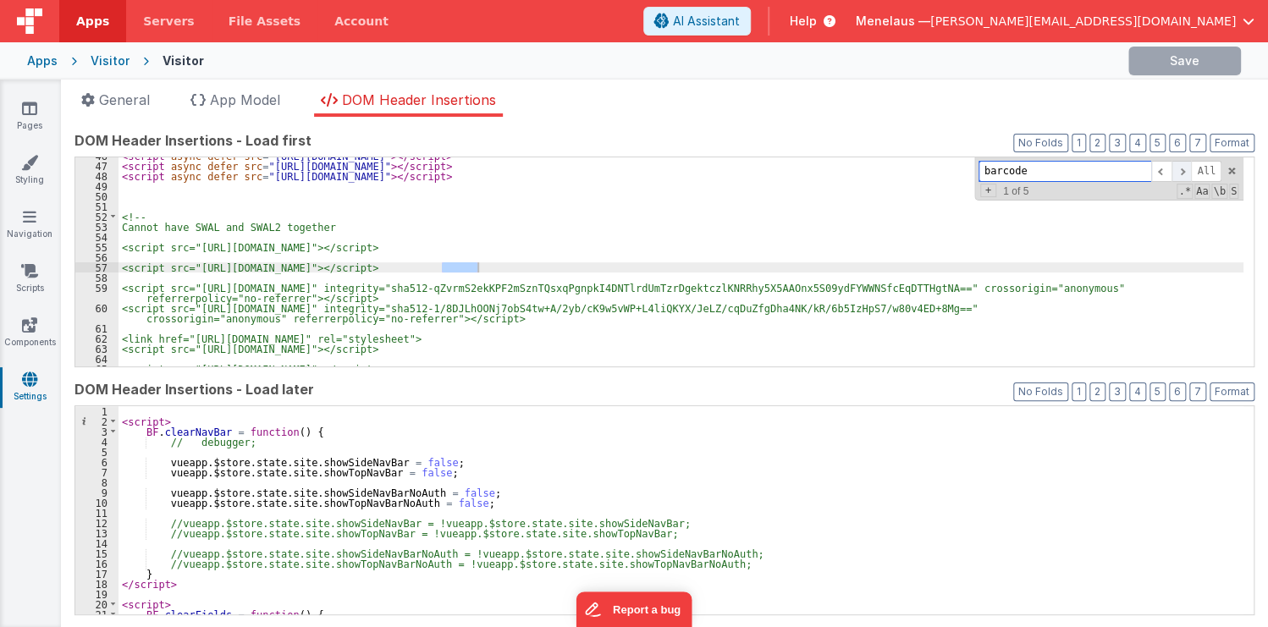
scroll to position [494, 0]
click at [1178, 170] on span at bounding box center [1181, 171] width 20 height 21
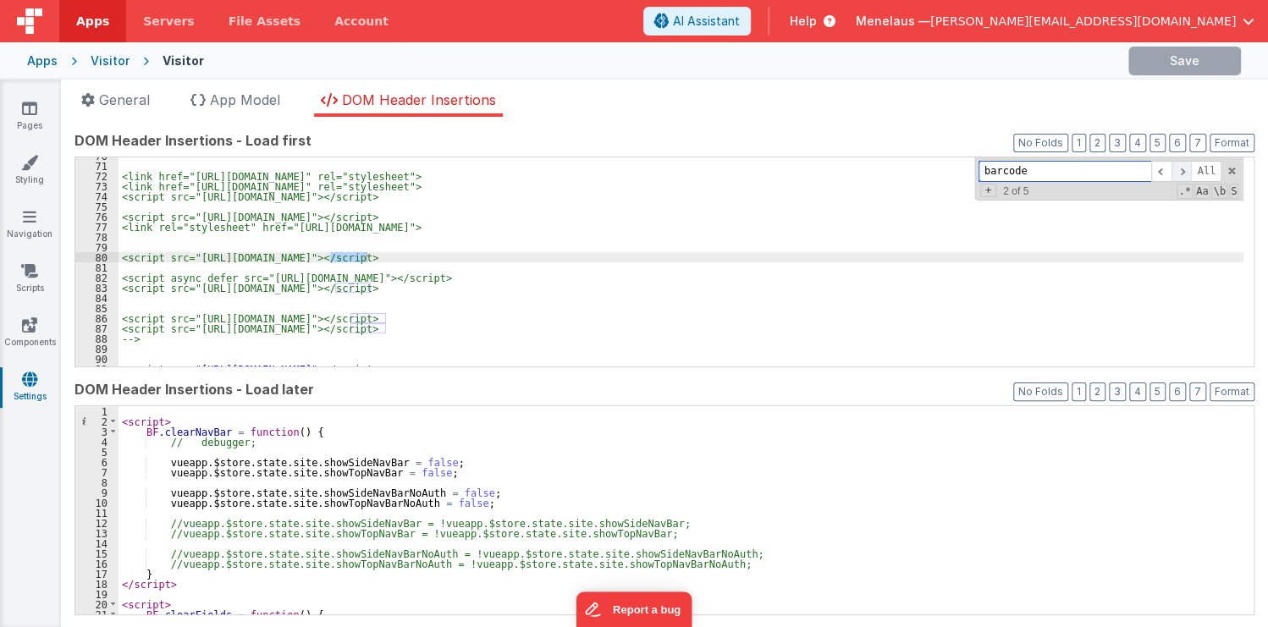
click at [1178, 170] on span at bounding box center [1181, 171] width 20 height 21
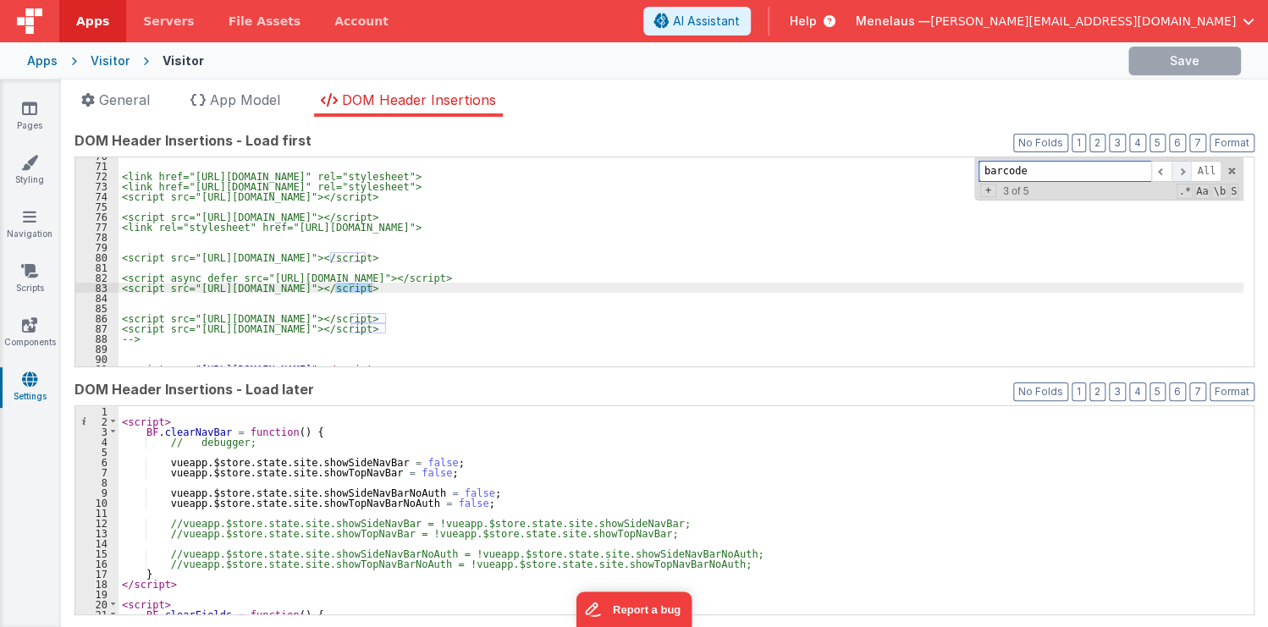
click at [1178, 170] on span at bounding box center [1181, 171] width 20 height 21
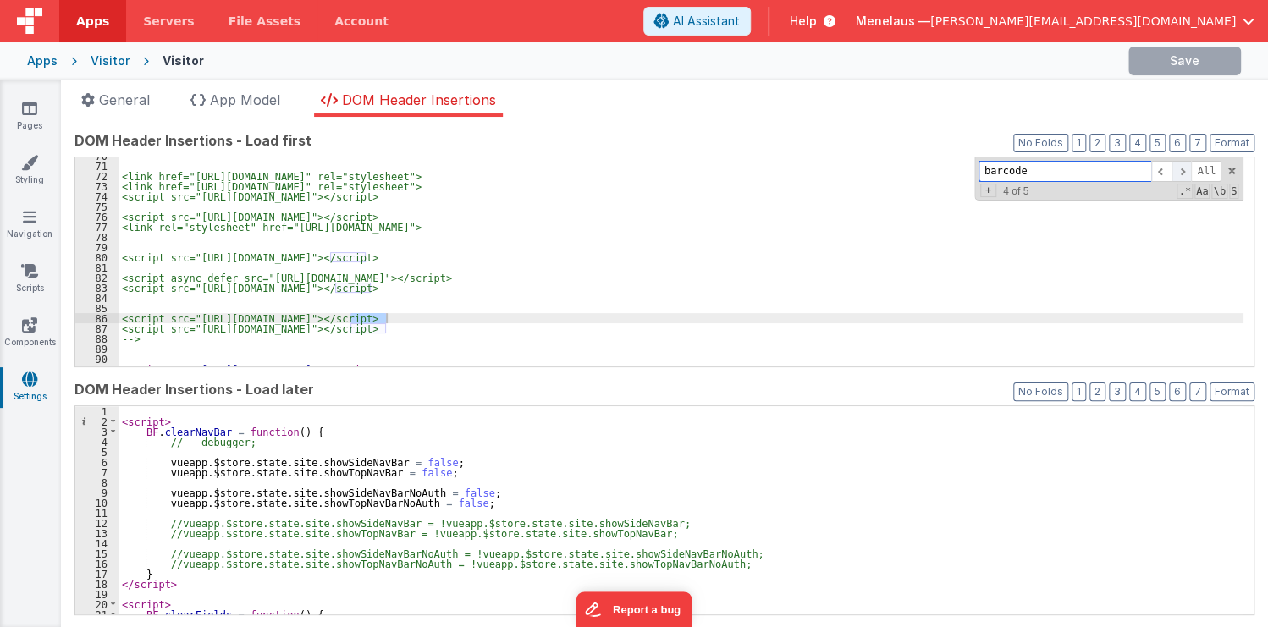
click at [1178, 170] on span at bounding box center [1181, 171] width 20 height 21
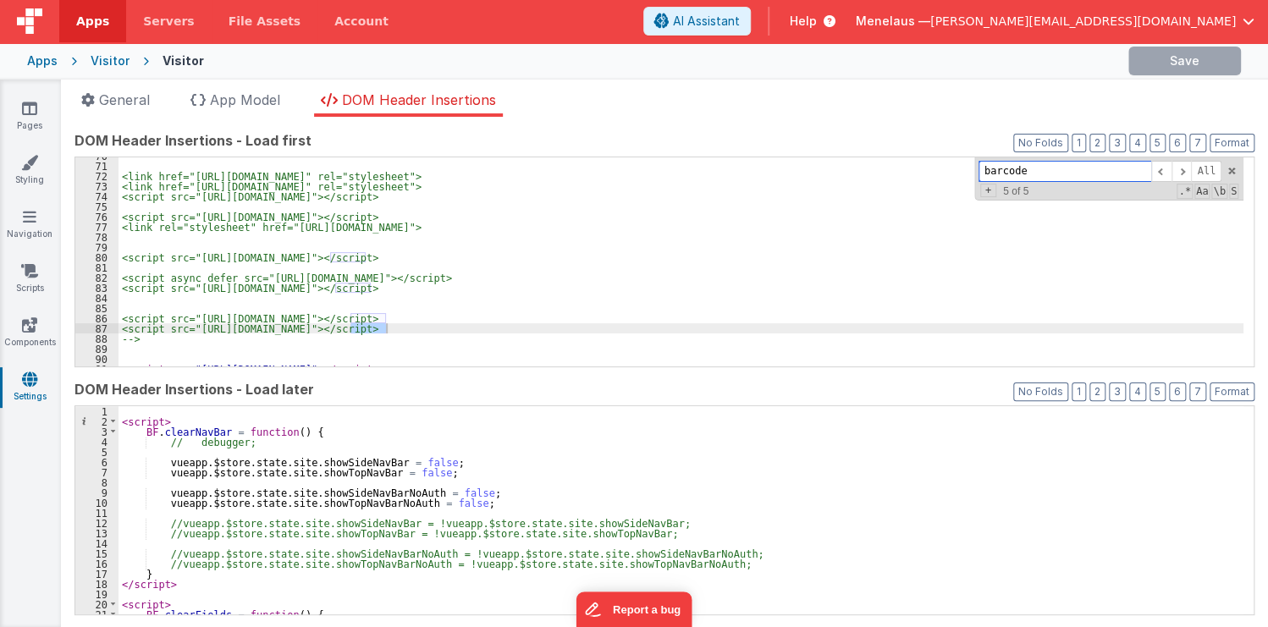
click at [1002, 176] on input "barcode" at bounding box center [1064, 171] width 173 height 21
click at [1001, 175] on input "barcode" at bounding box center [1064, 171] width 173 height 21
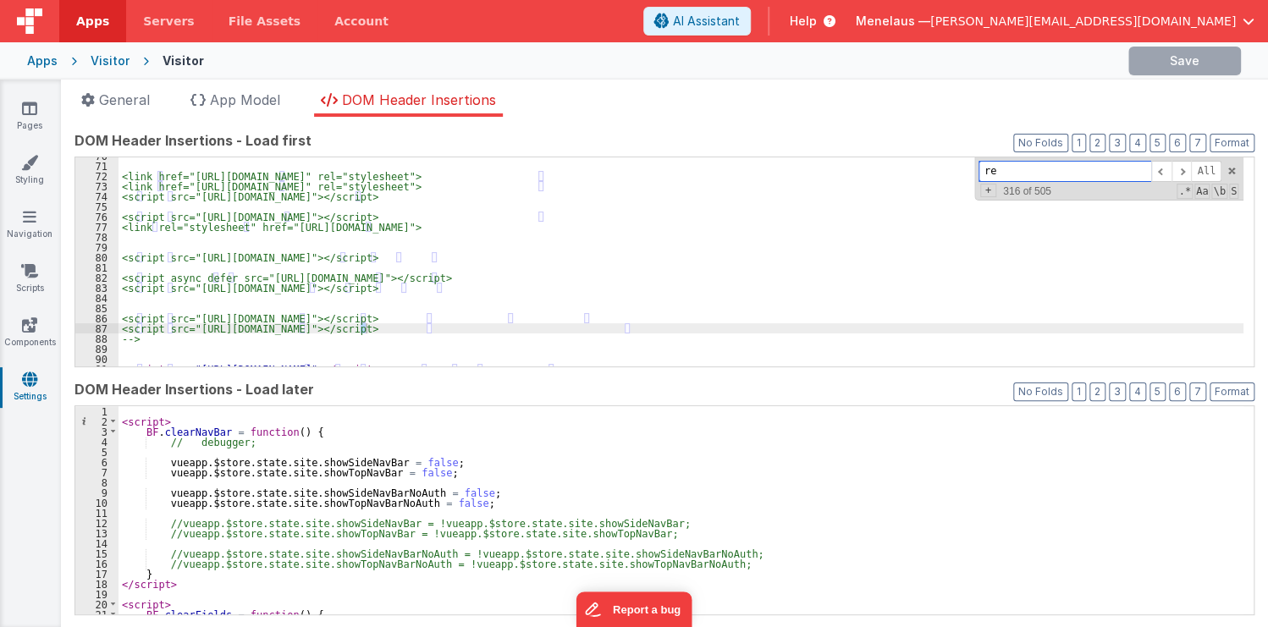
scroll to position [785, 0]
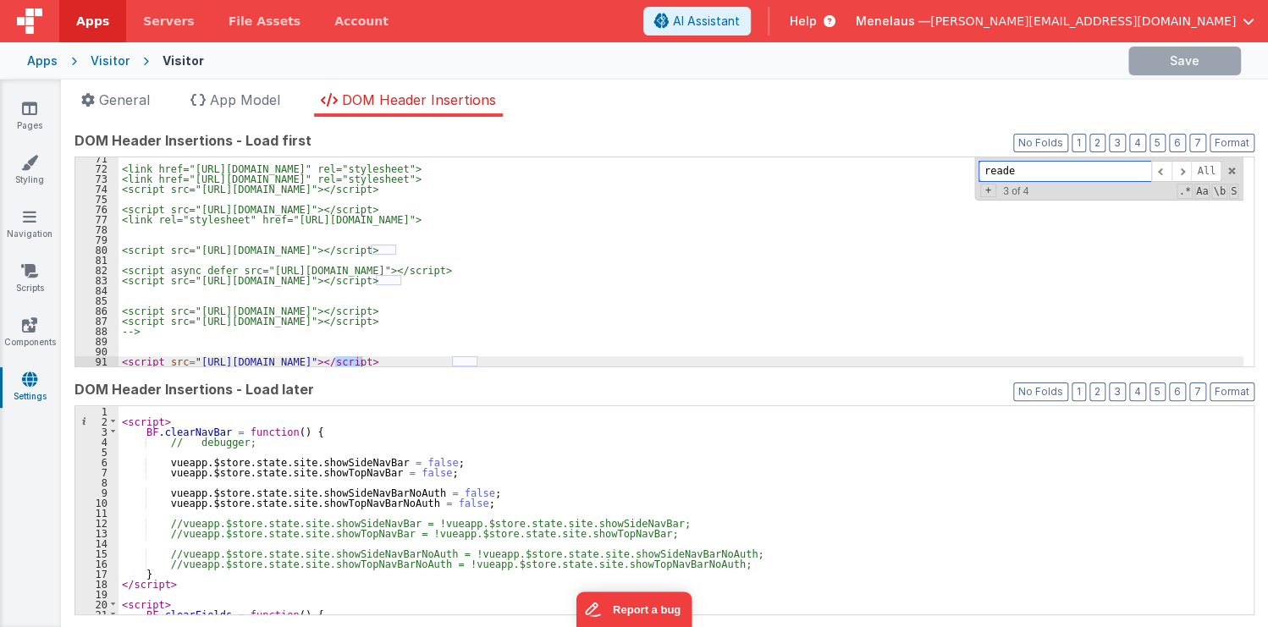
type input "reader"
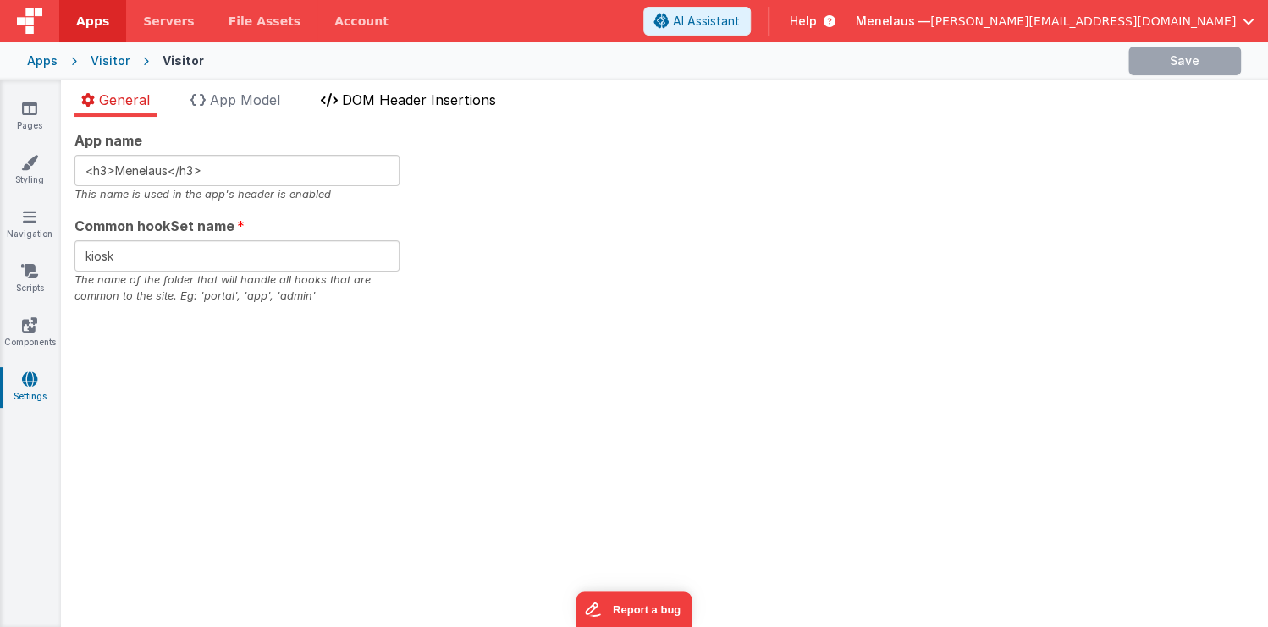
click at [349, 98] on span "DOM Header Insertions" at bounding box center [419, 99] width 154 height 17
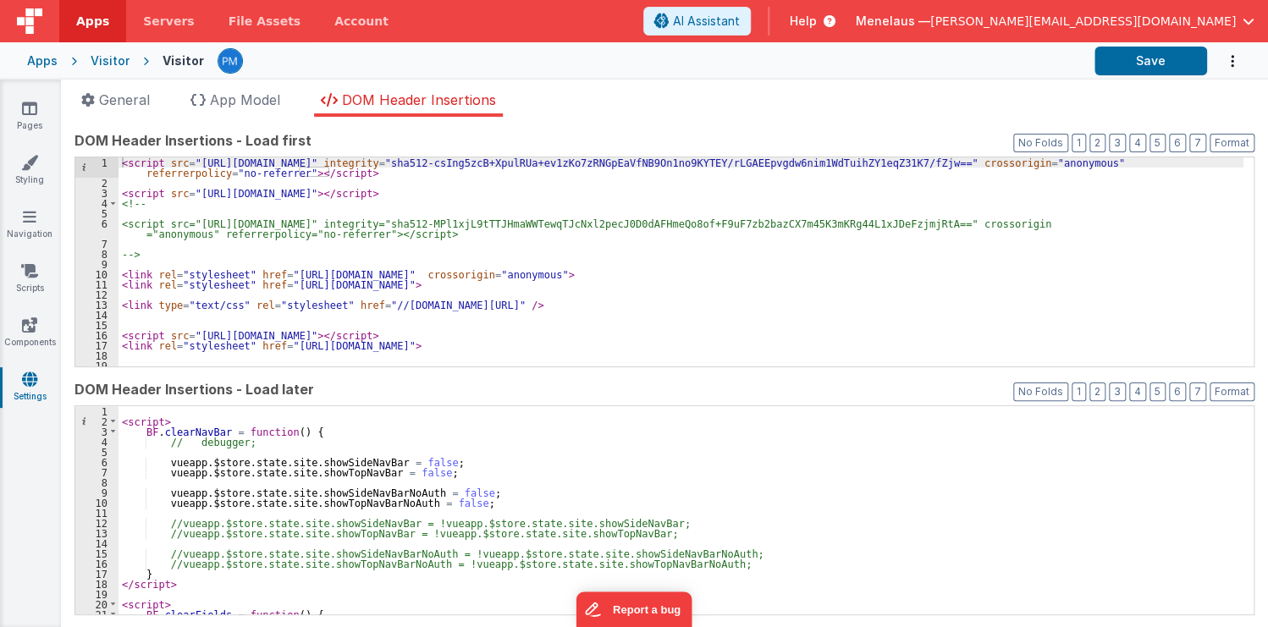
click at [1100, 300] on div "< script src = "https://cdnjs.cloudflare.com/ajax/libs/Sortable/1.15.6/Sortable…" at bounding box center [680, 277] width 1125 height 240
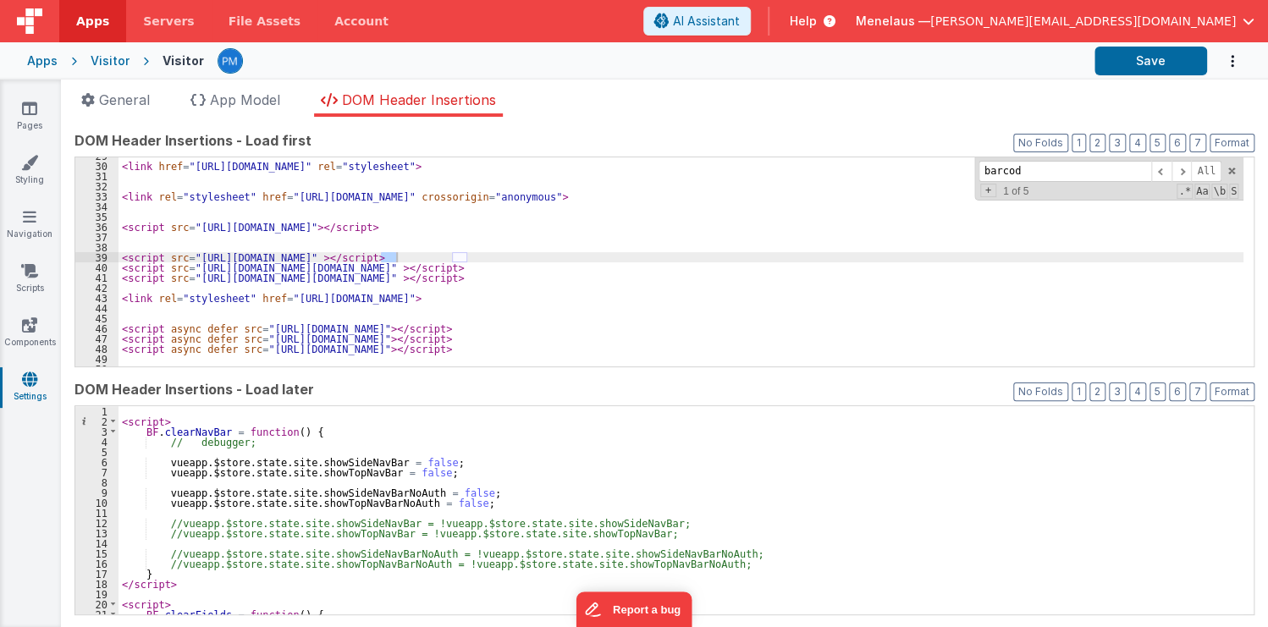
scroll to position [504, 0]
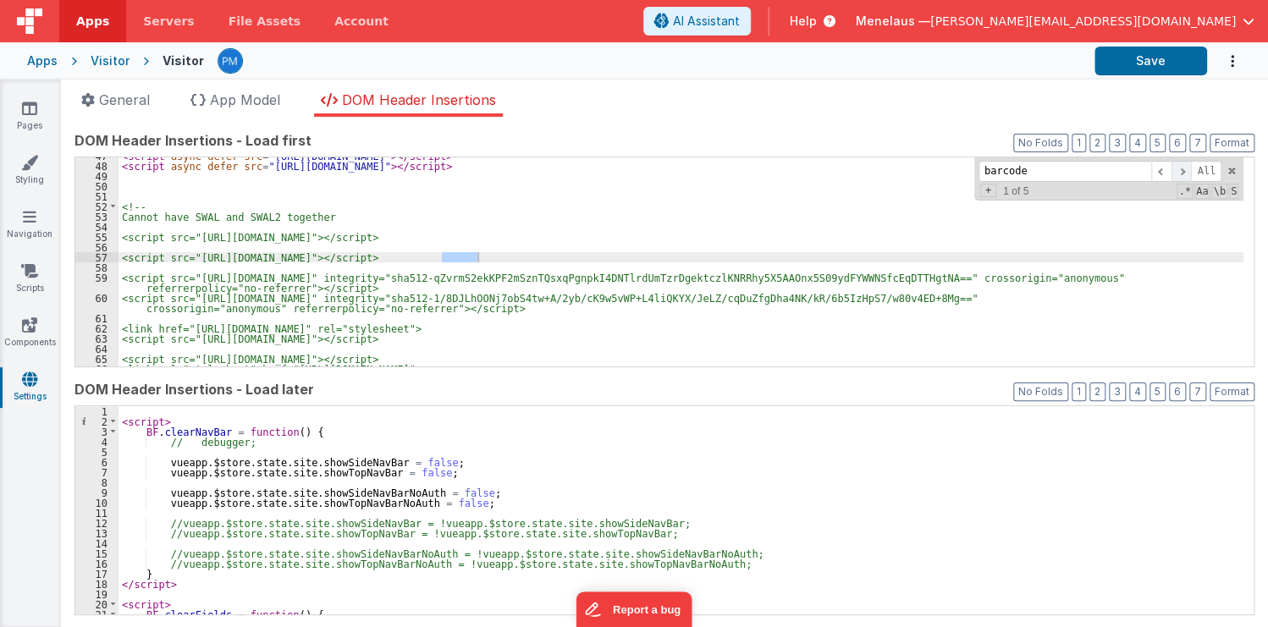
type input "barcode"
click at [1171, 173] on span at bounding box center [1181, 171] width 20 height 21
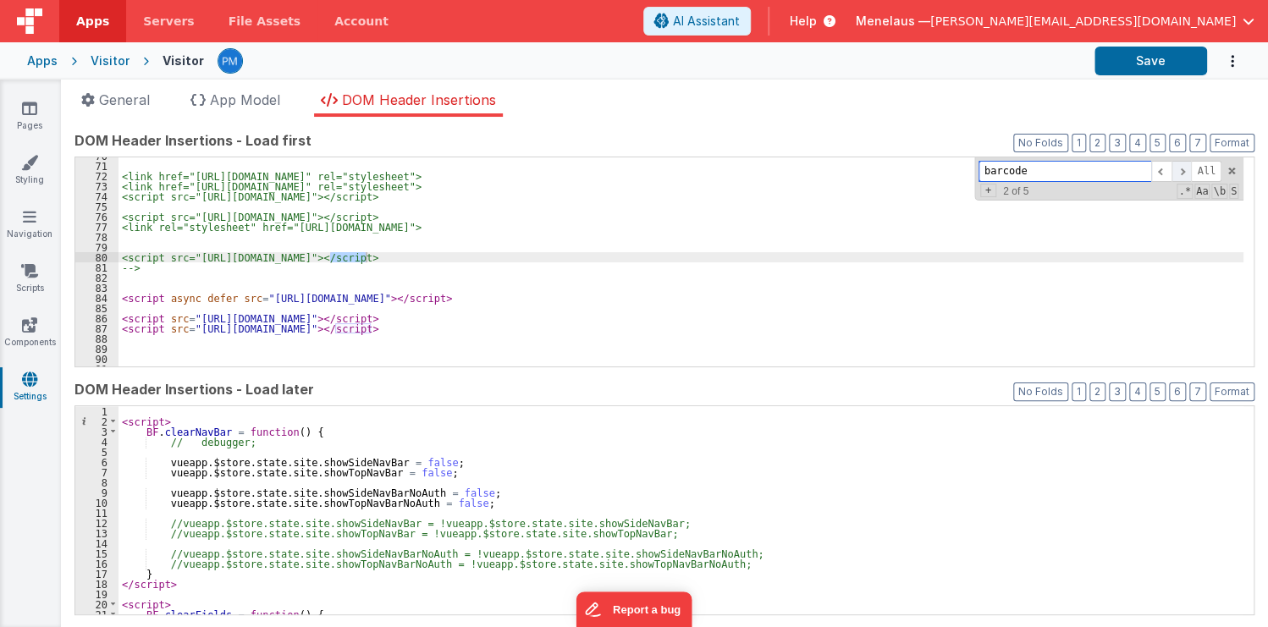
scroll to position [779, 0]
click at [1171, 173] on span at bounding box center [1181, 171] width 20 height 21
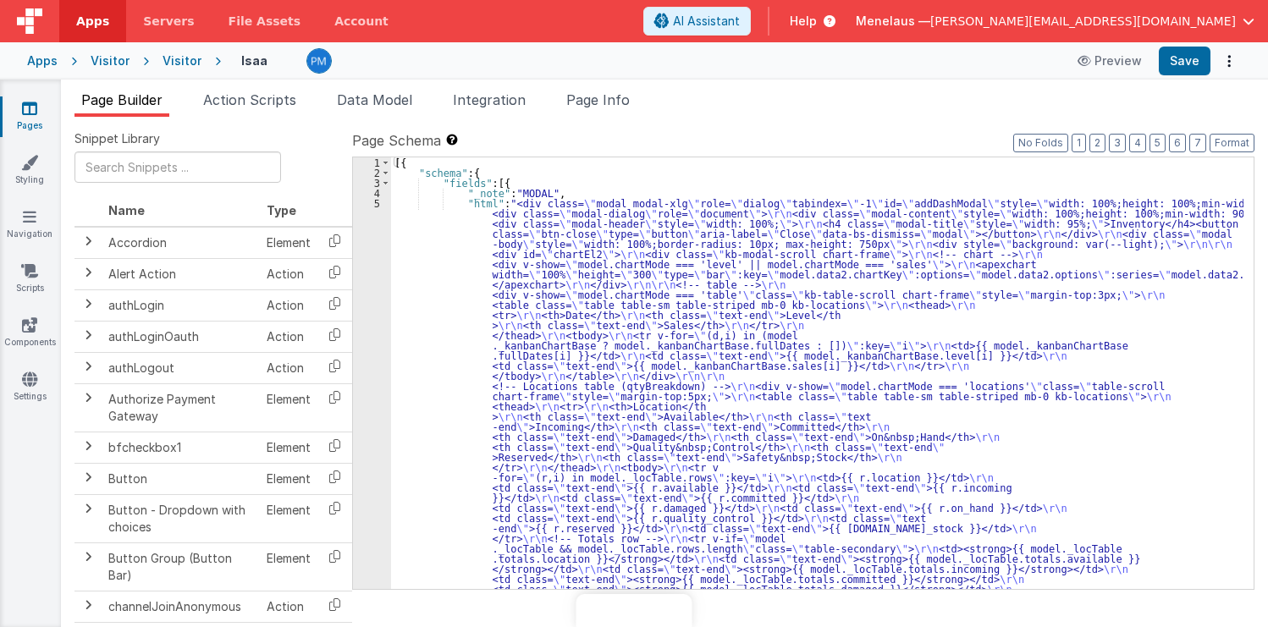
click at [850, 104] on ul "Page Builder Action Scripts Data Model Integration Page Info" at bounding box center [664, 103] width 1207 height 27
